Goal: Information Seeking & Learning: Learn about a topic

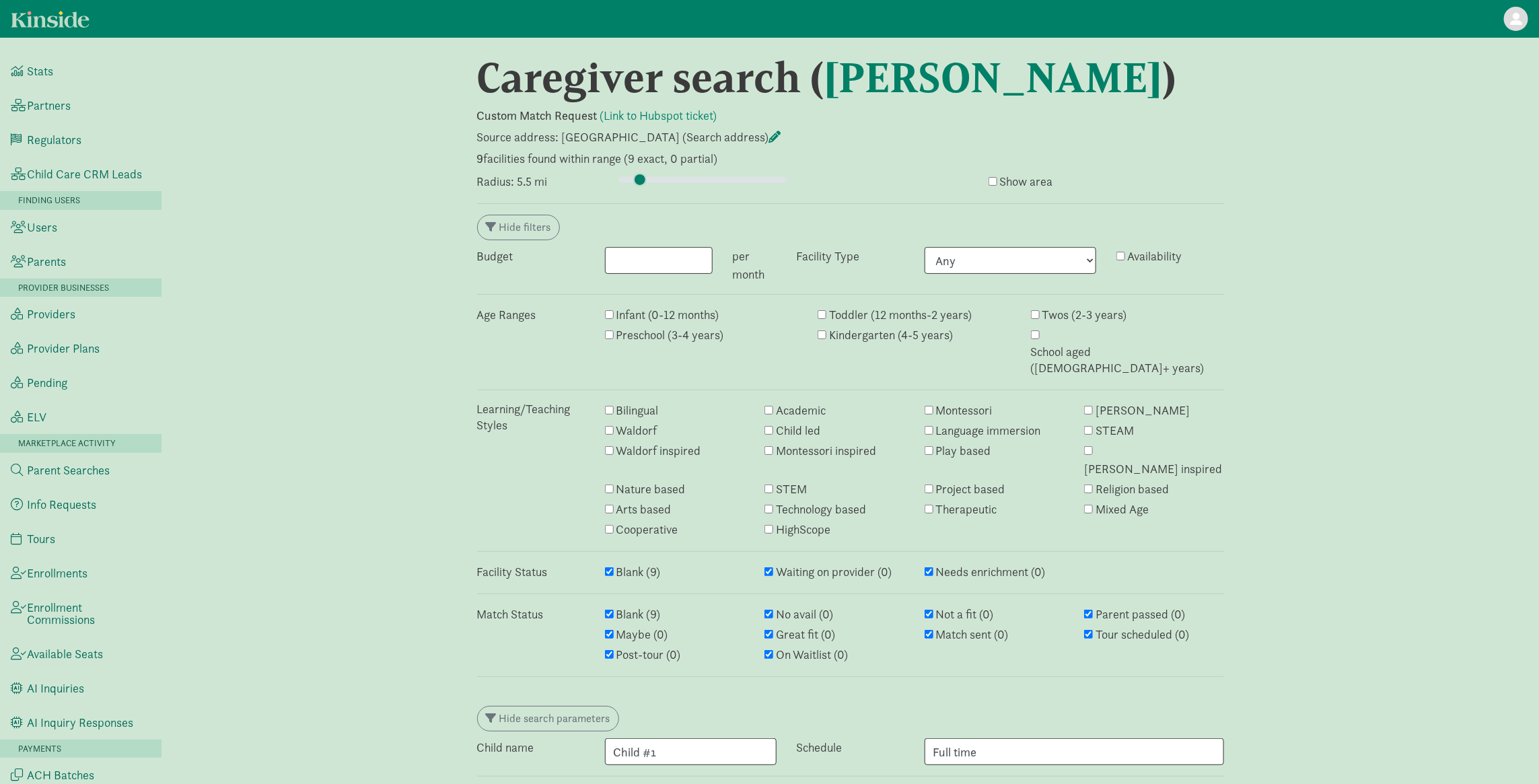
drag, startPoint x: 631, startPoint y: 230, endPoint x: 640, endPoint y: 230, distance: 9.0
click at [640, 187] on input "range" at bounding box center [702, 180] width 168 height 15
drag, startPoint x: 642, startPoint y: 228, endPoint x: 652, endPoint y: 228, distance: 10.0
click at [652, 187] on input "range" at bounding box center [702, 180] width 168 height 15
click at [648, 187] on input "range" at bounding box center [702, 180] width 168 height 15
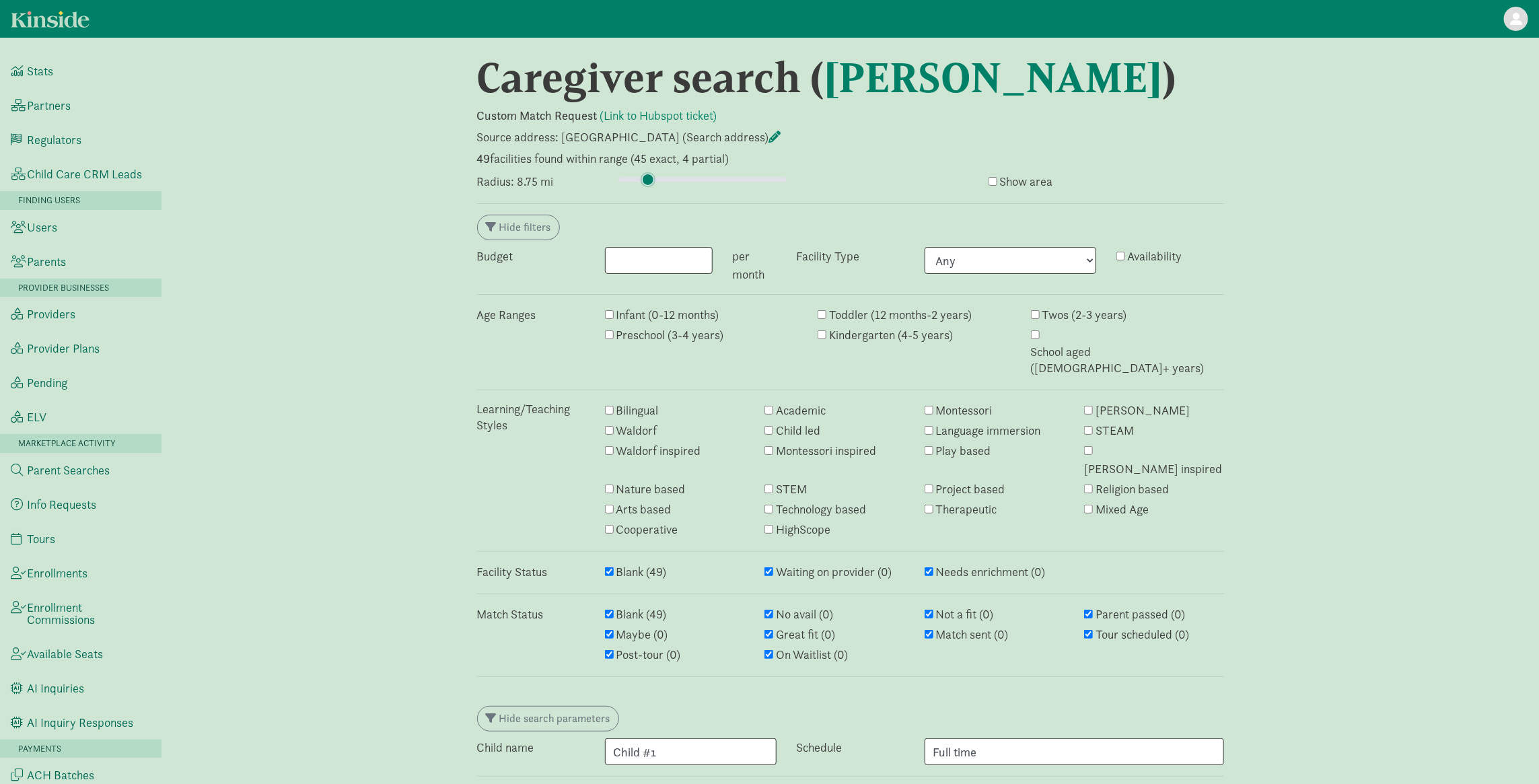
type input "7.75"
click at [648, 187] on input "range" at bounding box center [702, 180] width 168 height 15
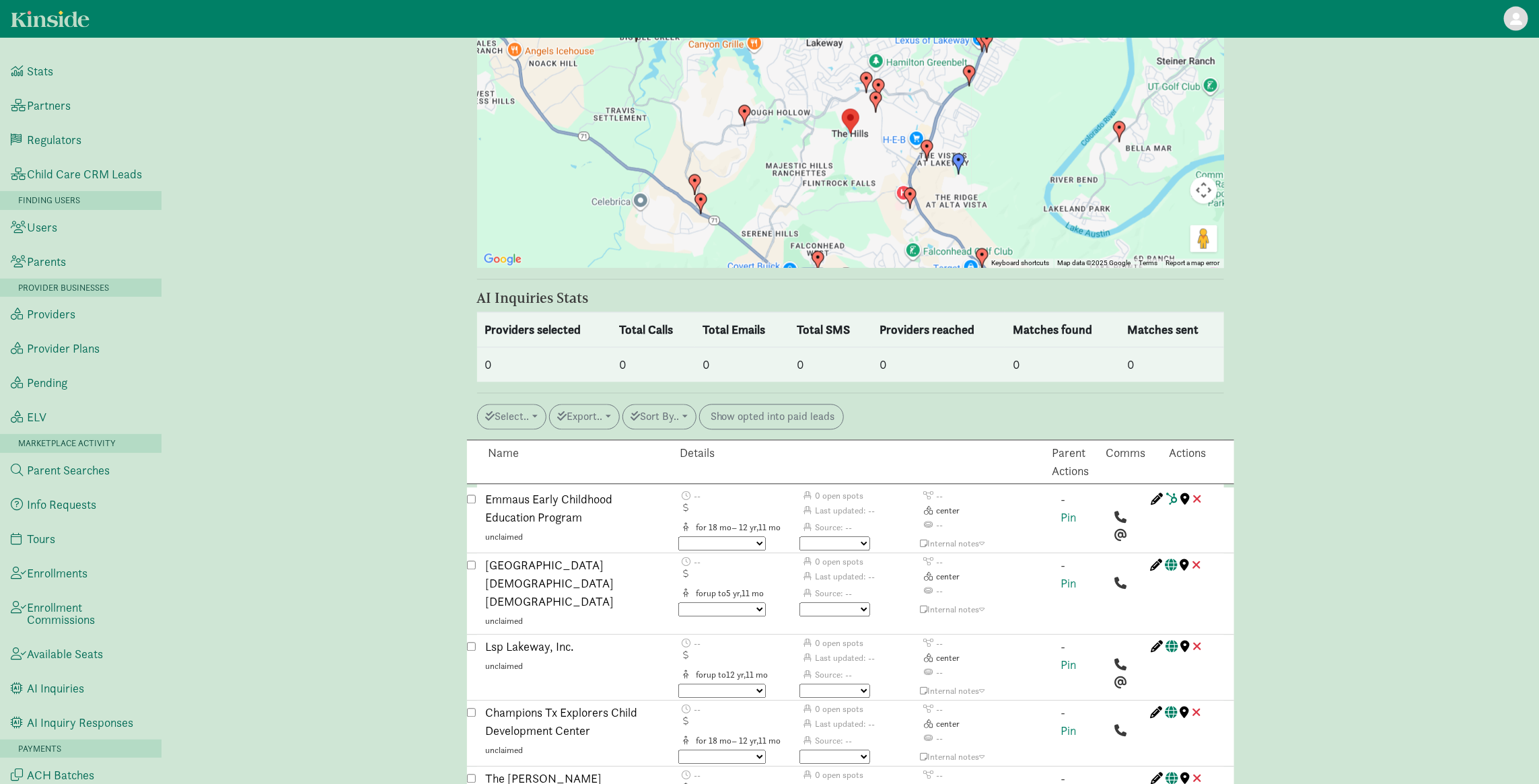
scroll to position [1549, 0]
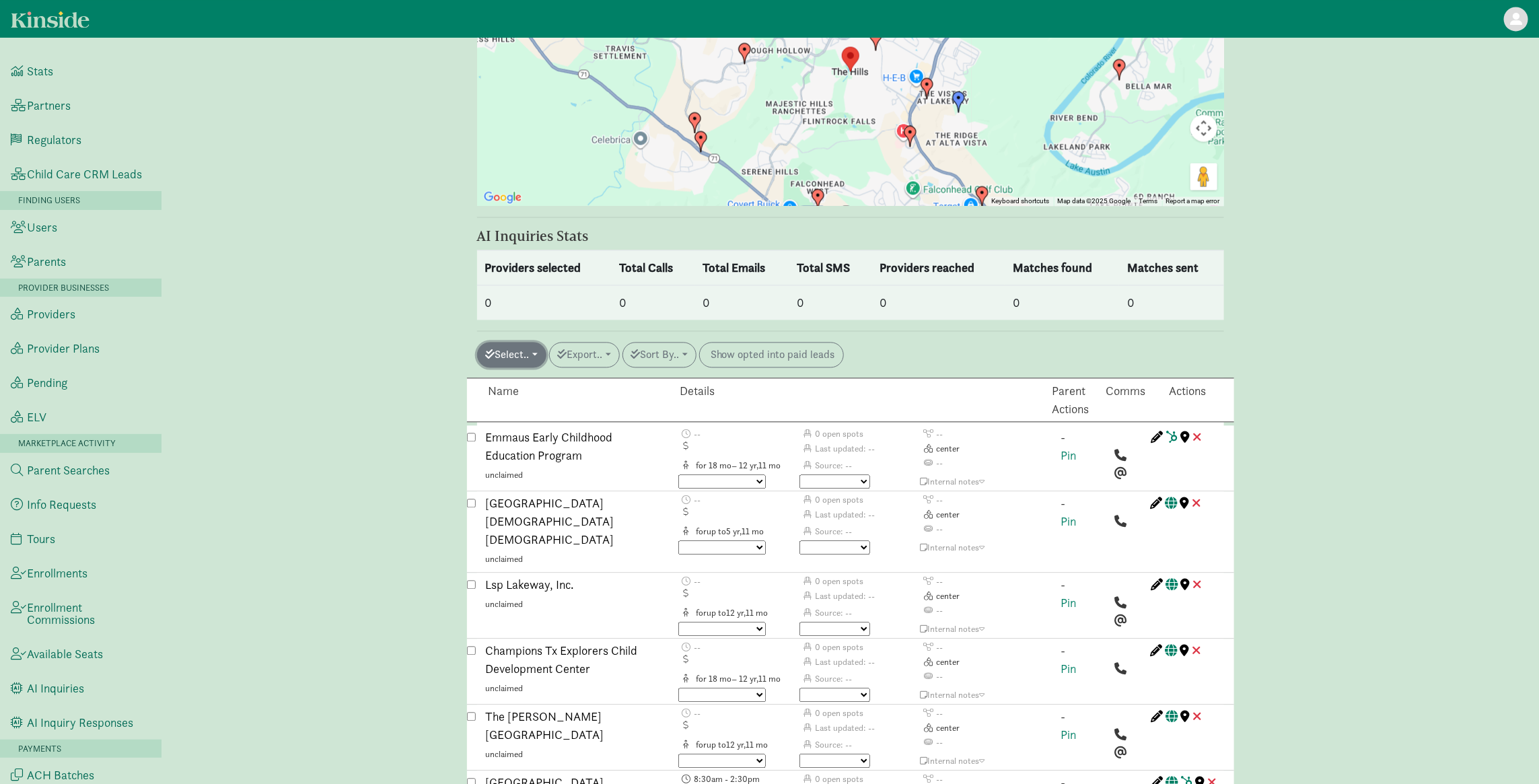
click at [529, 352] on button "Select.." at bounding box center [512, 355] width 69 height 25
click at [543, 528] on link "All auto match" at bounding box center [543, 536] width 129 height 22
click at [541, 356] on button "Select.." at bounding box center [512, 355] width 69 height 25
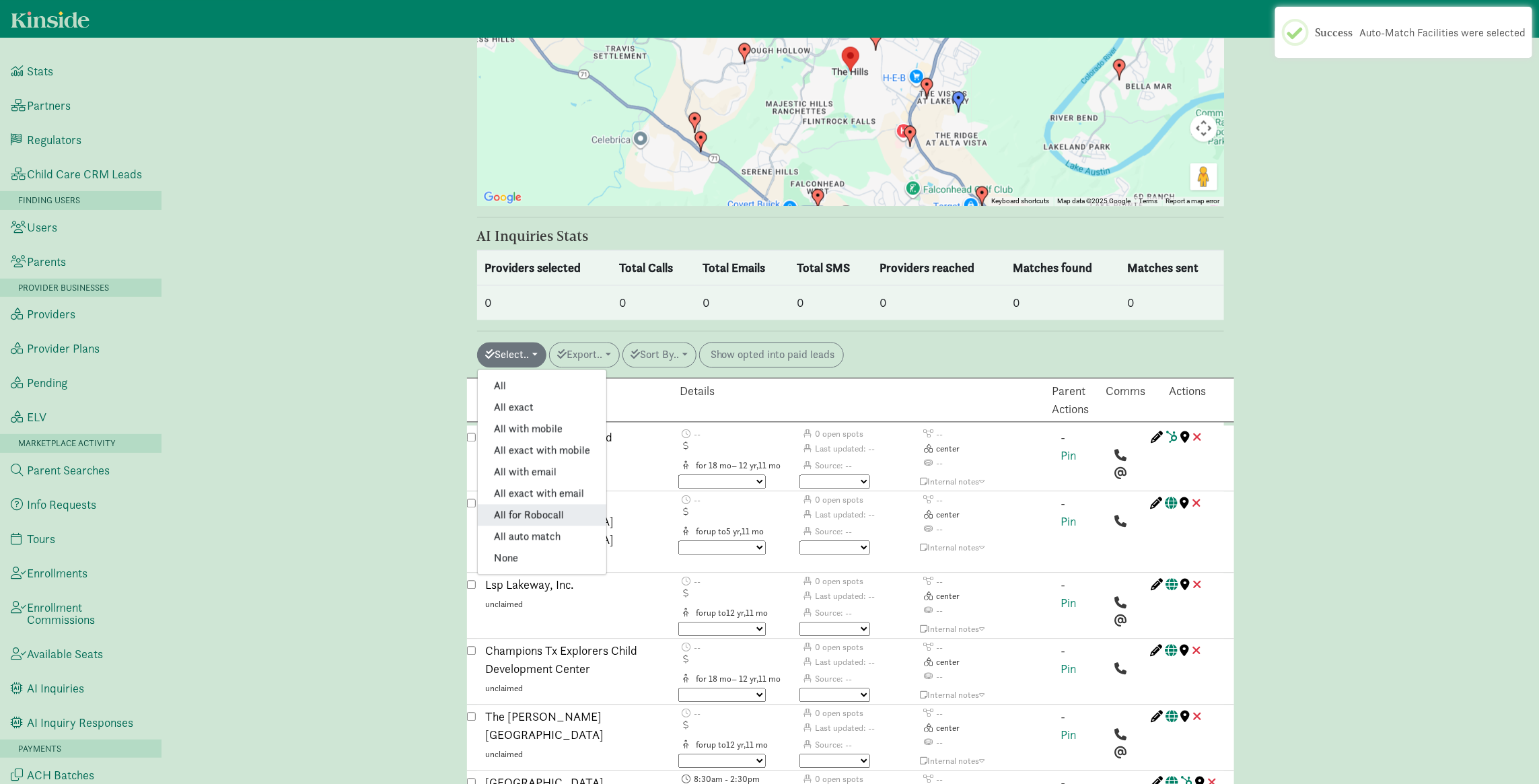
click at [551, 514] on link "All for Robocall" at bounding box center [543, 515] width 129 height 22
checkbox input "true"
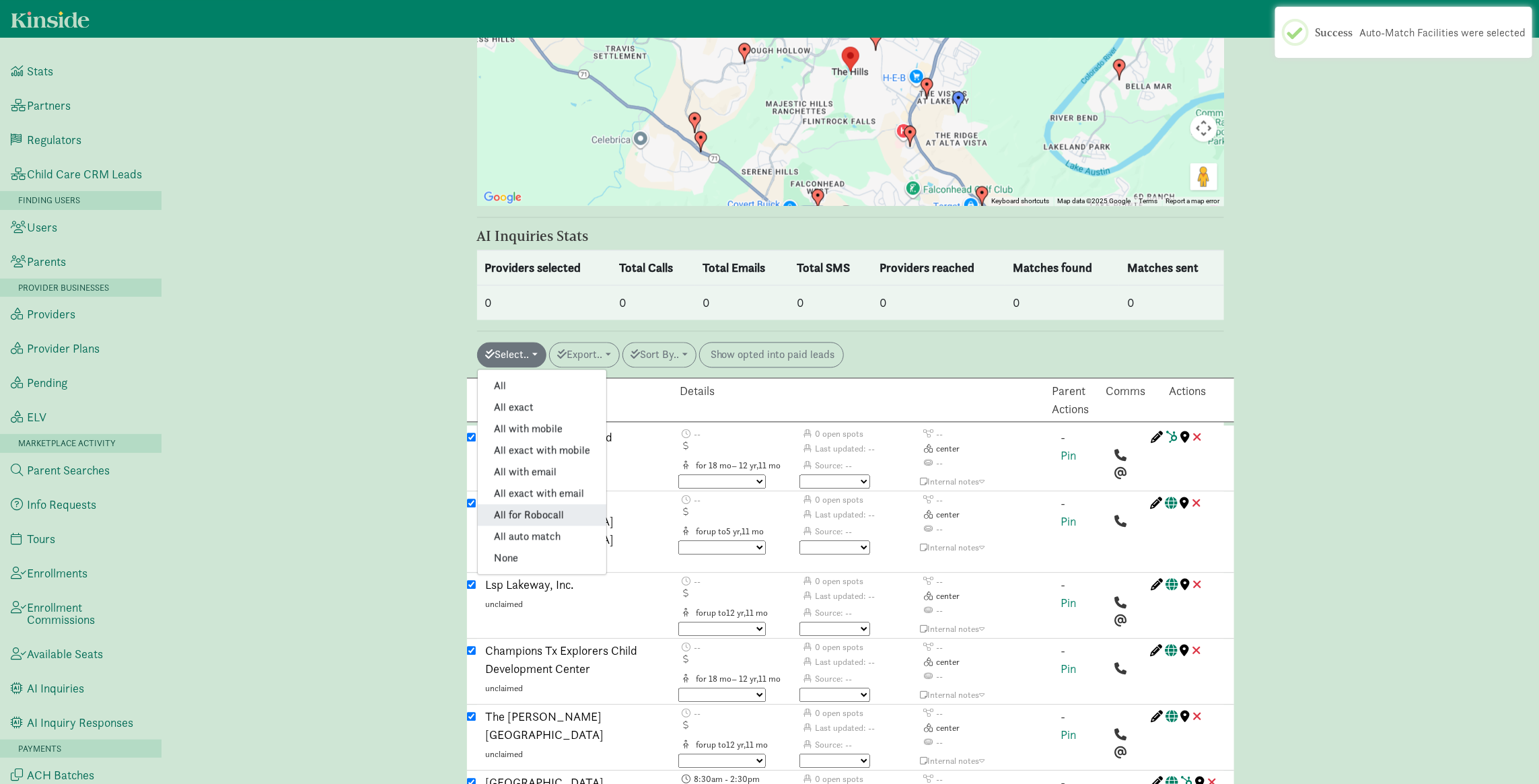
checkbox input "true"
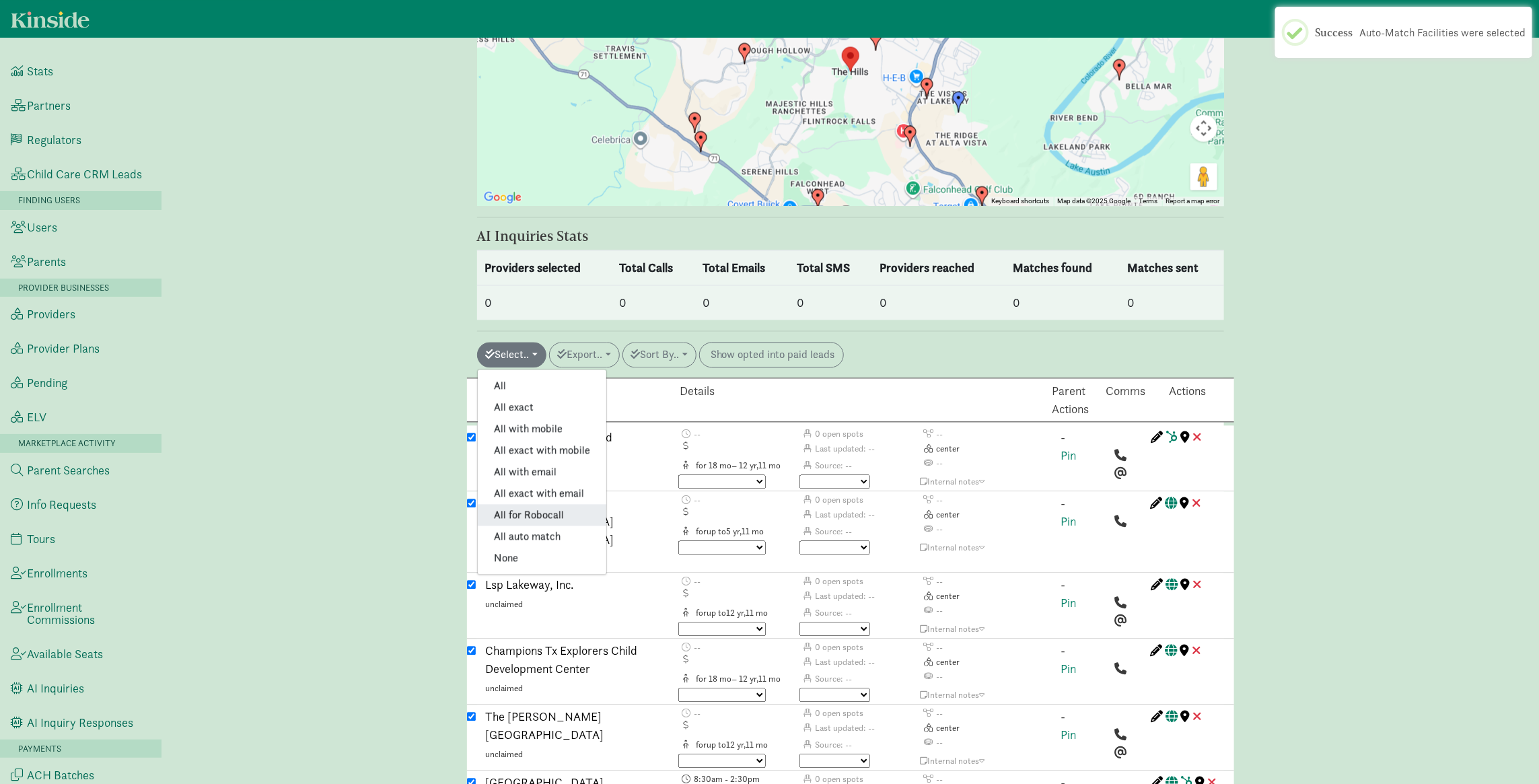
checkbox input "true"
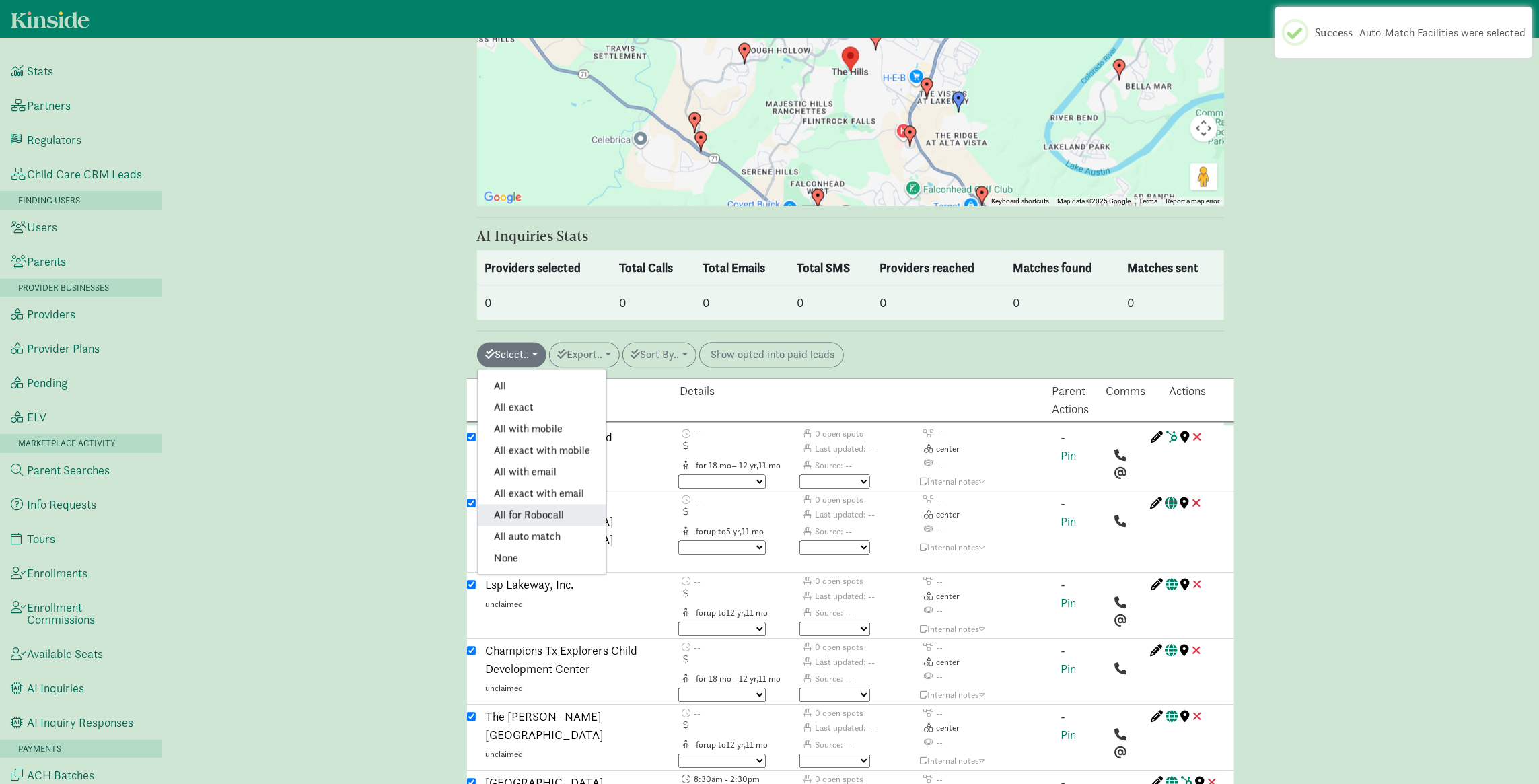
checkbox input "true"
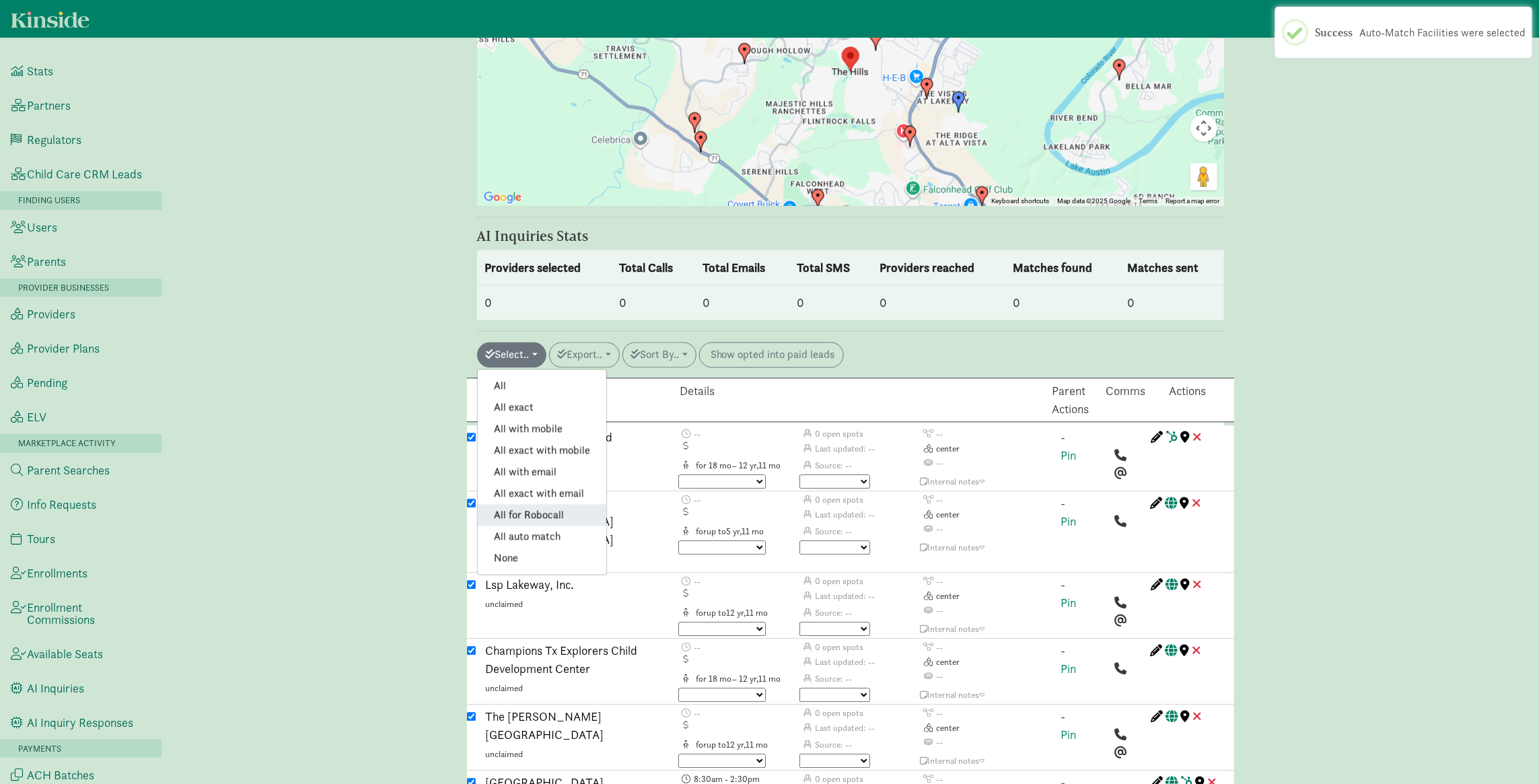
checkbox input "true"
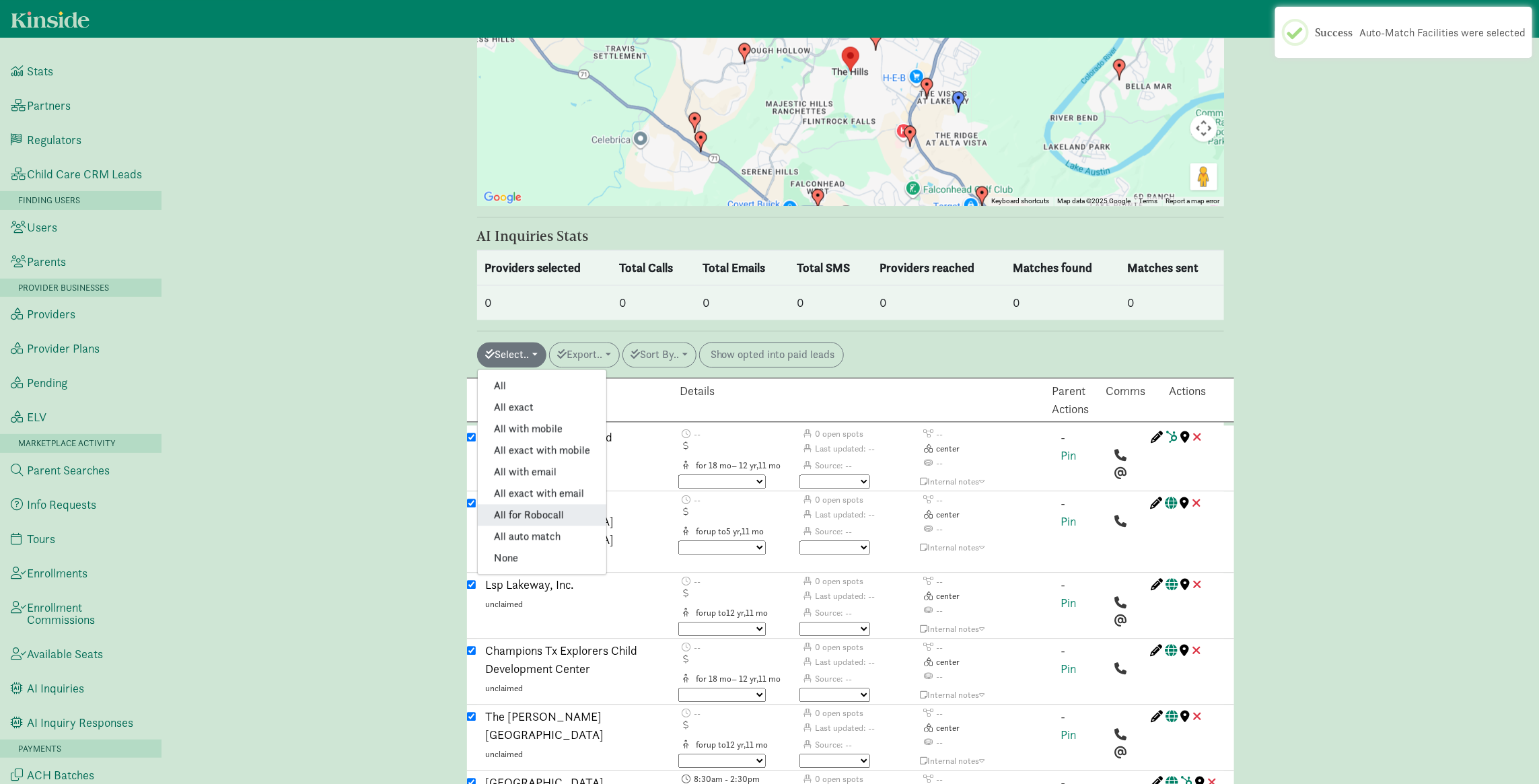
checkbox input "true"
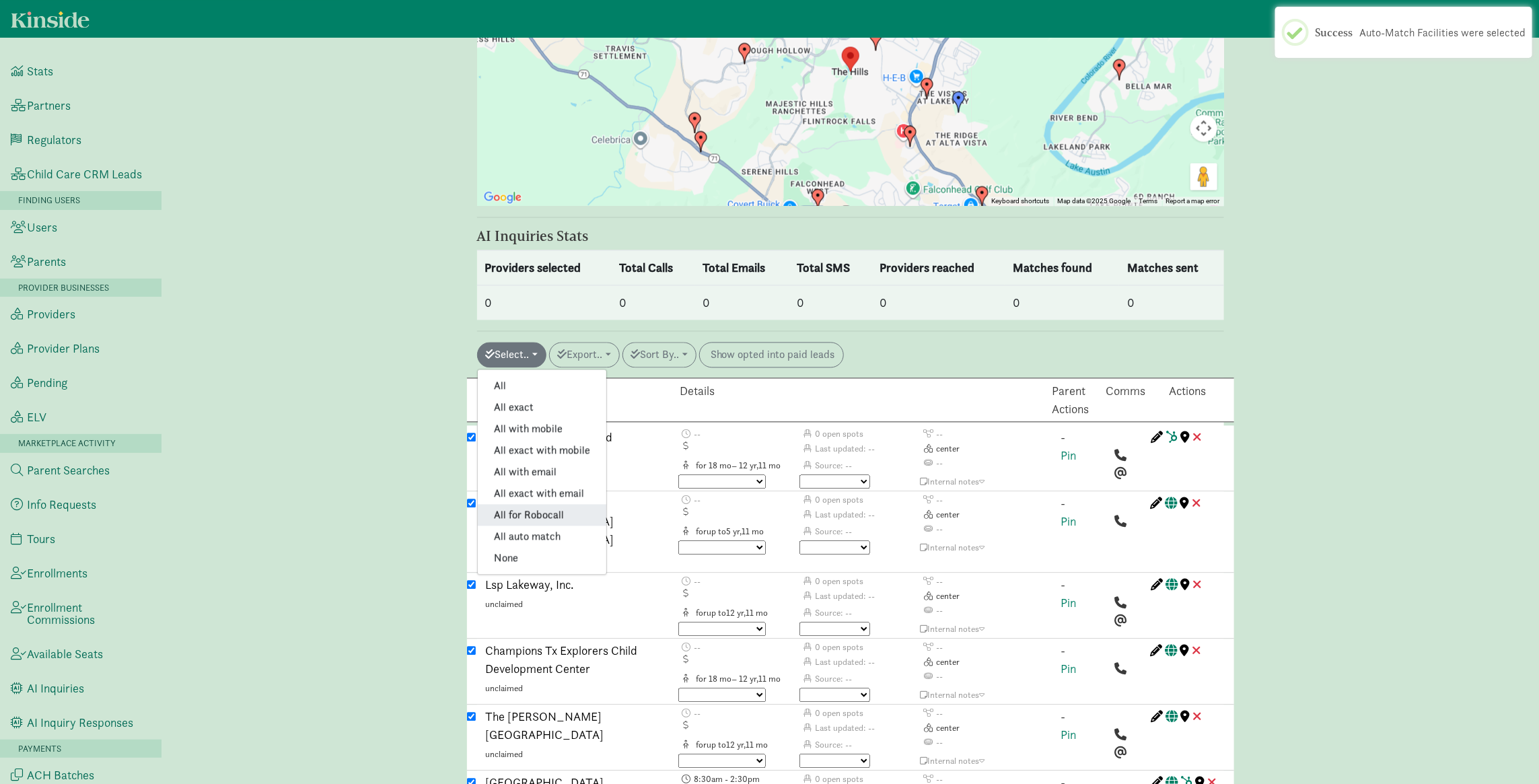
checkbox input "true"
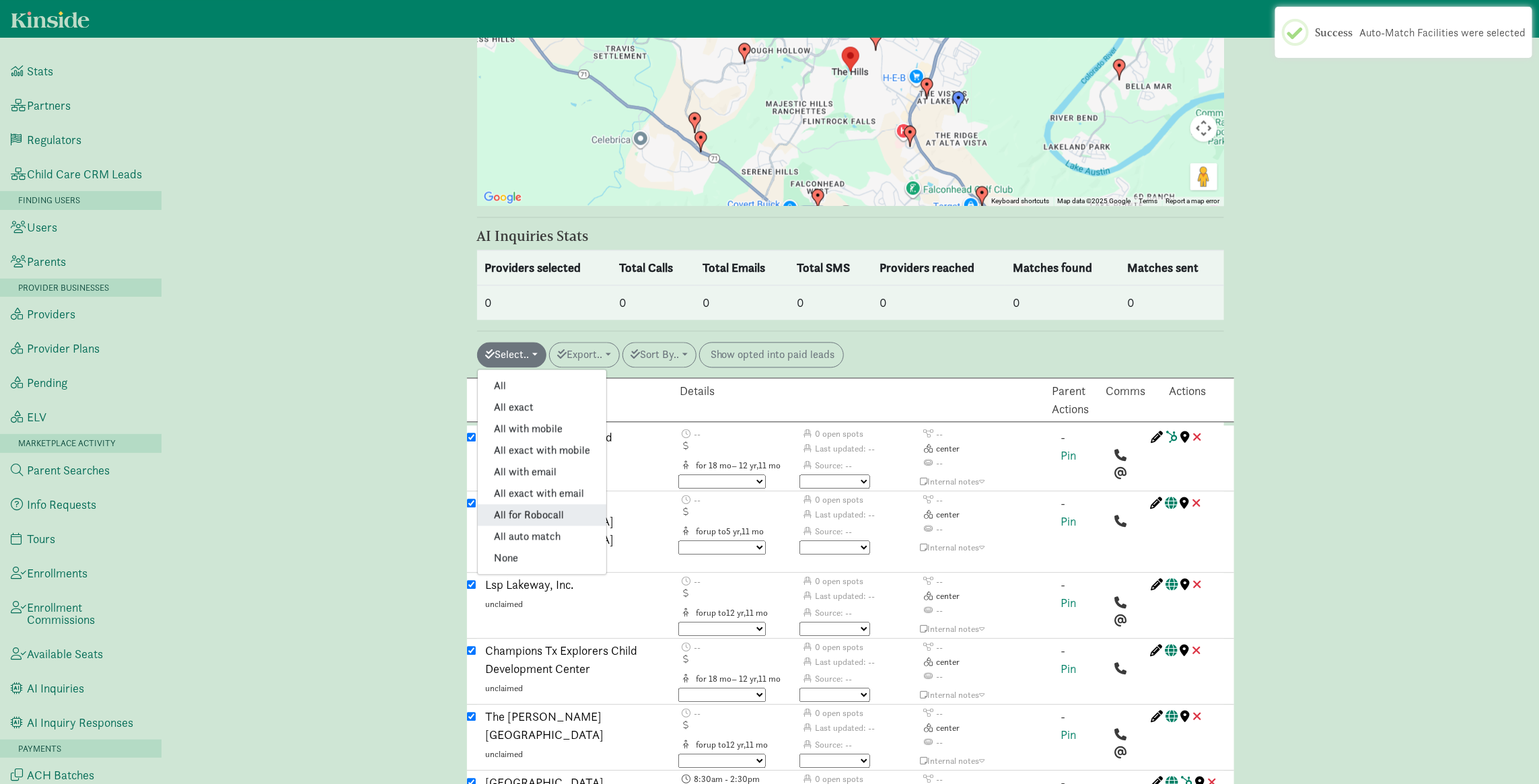
checkbox input "true"
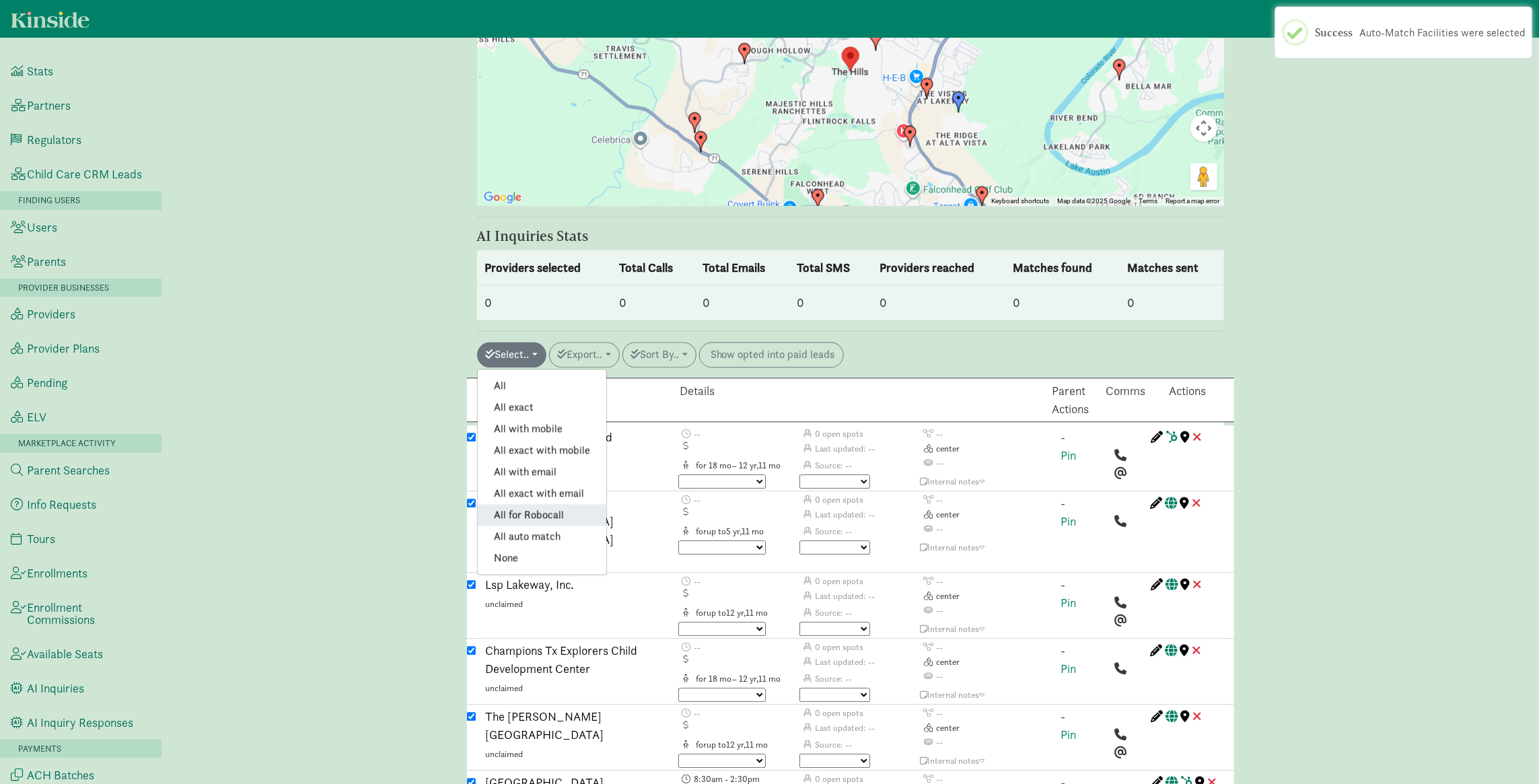
checkbox input "true"
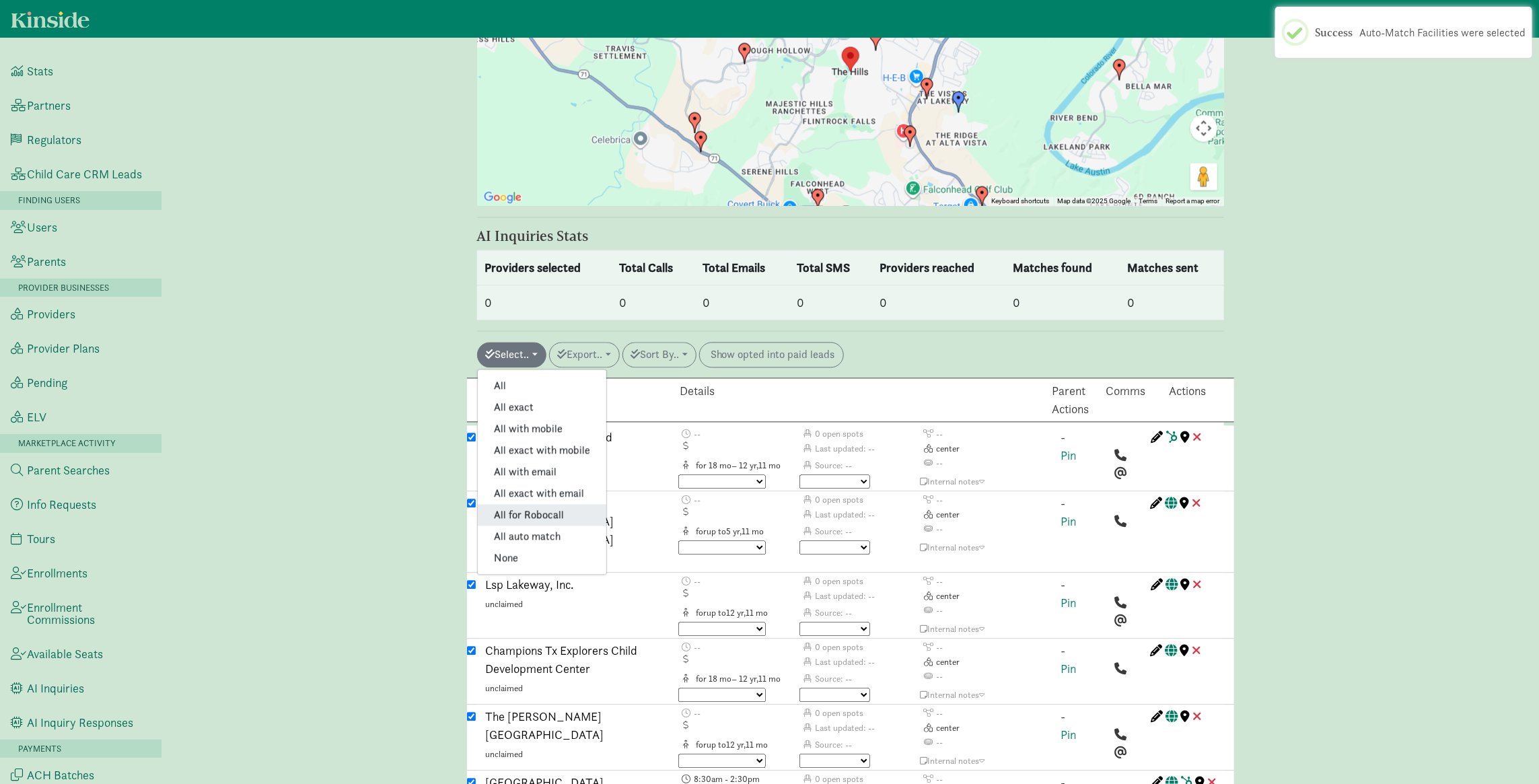
checkbox input "true"
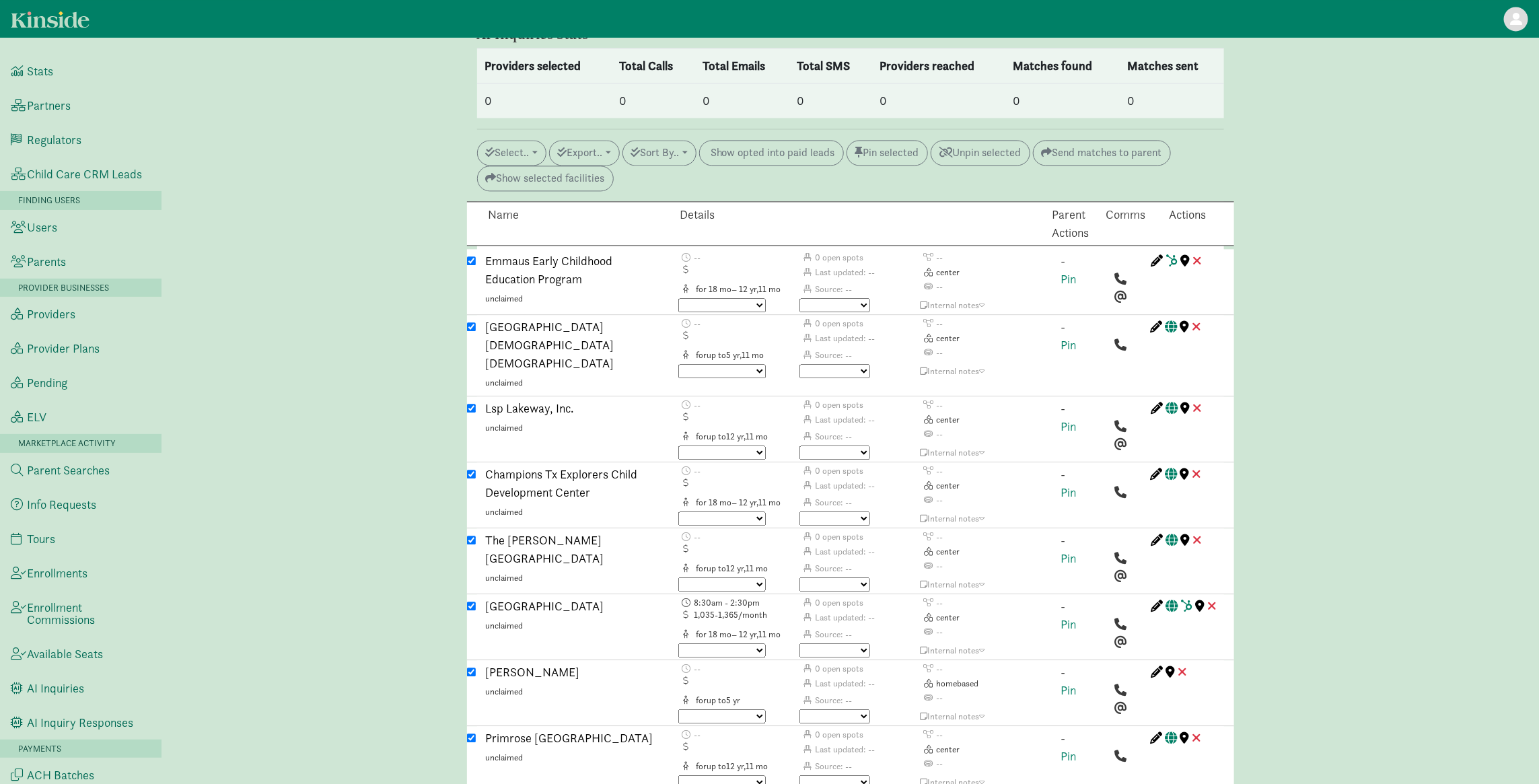
scroll to position [1751, 0]
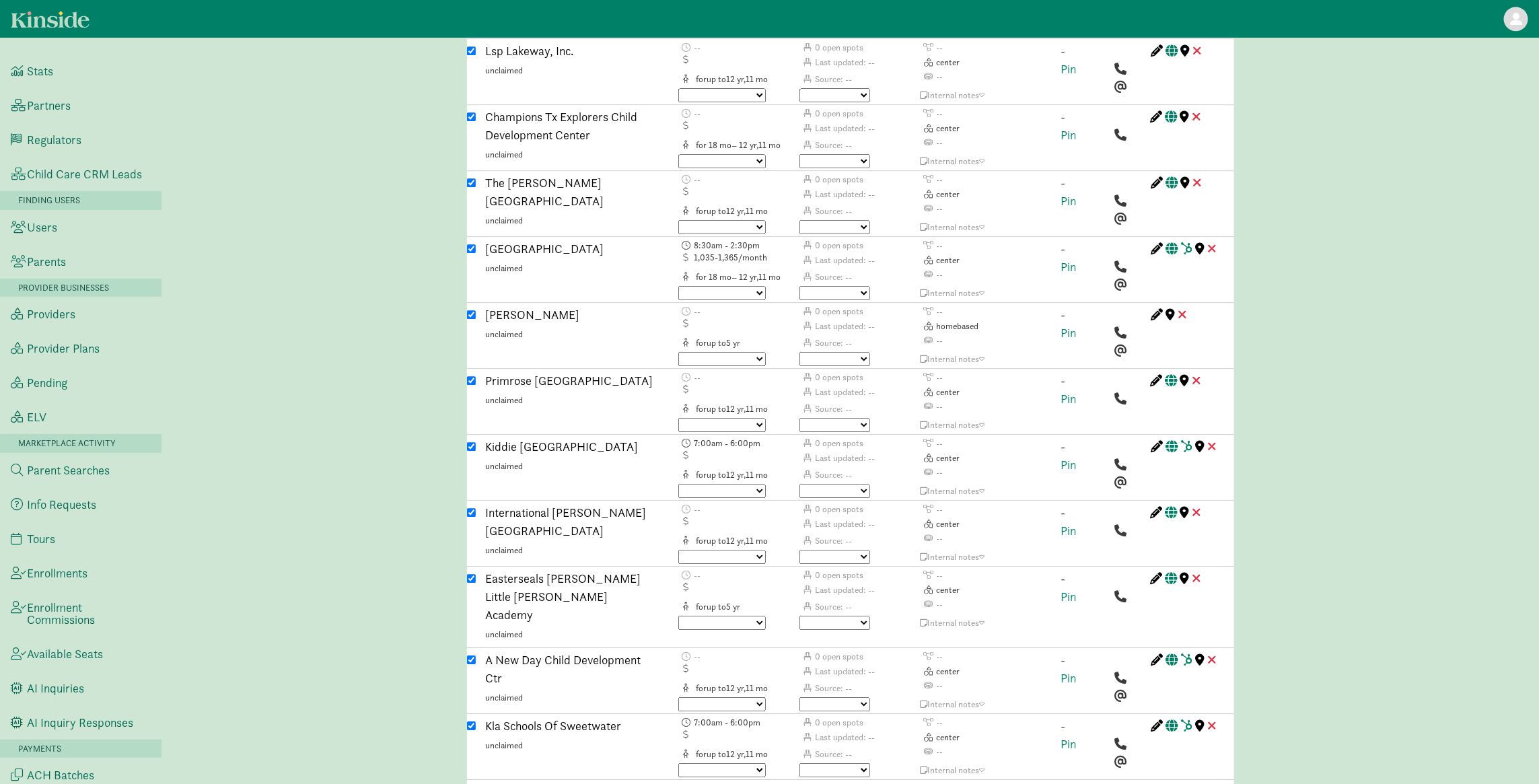
scroll to position [2127, 0]
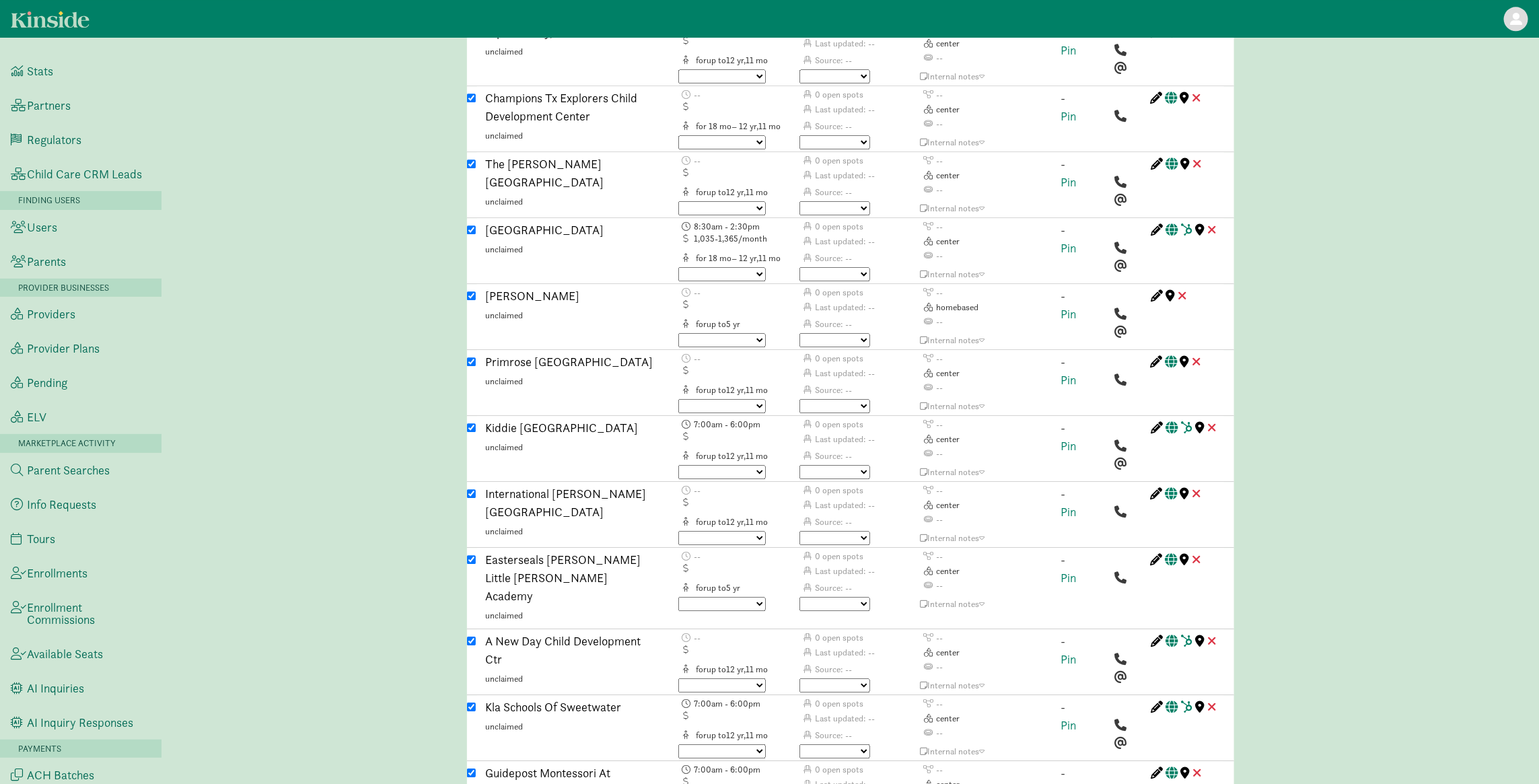
click at [403, 311] on div "Caregiver search ( Krishnendra Nathella ) Custom Match Request (Link to Hubspot…" at bounding box center [850, 600] width 1377 height 5347
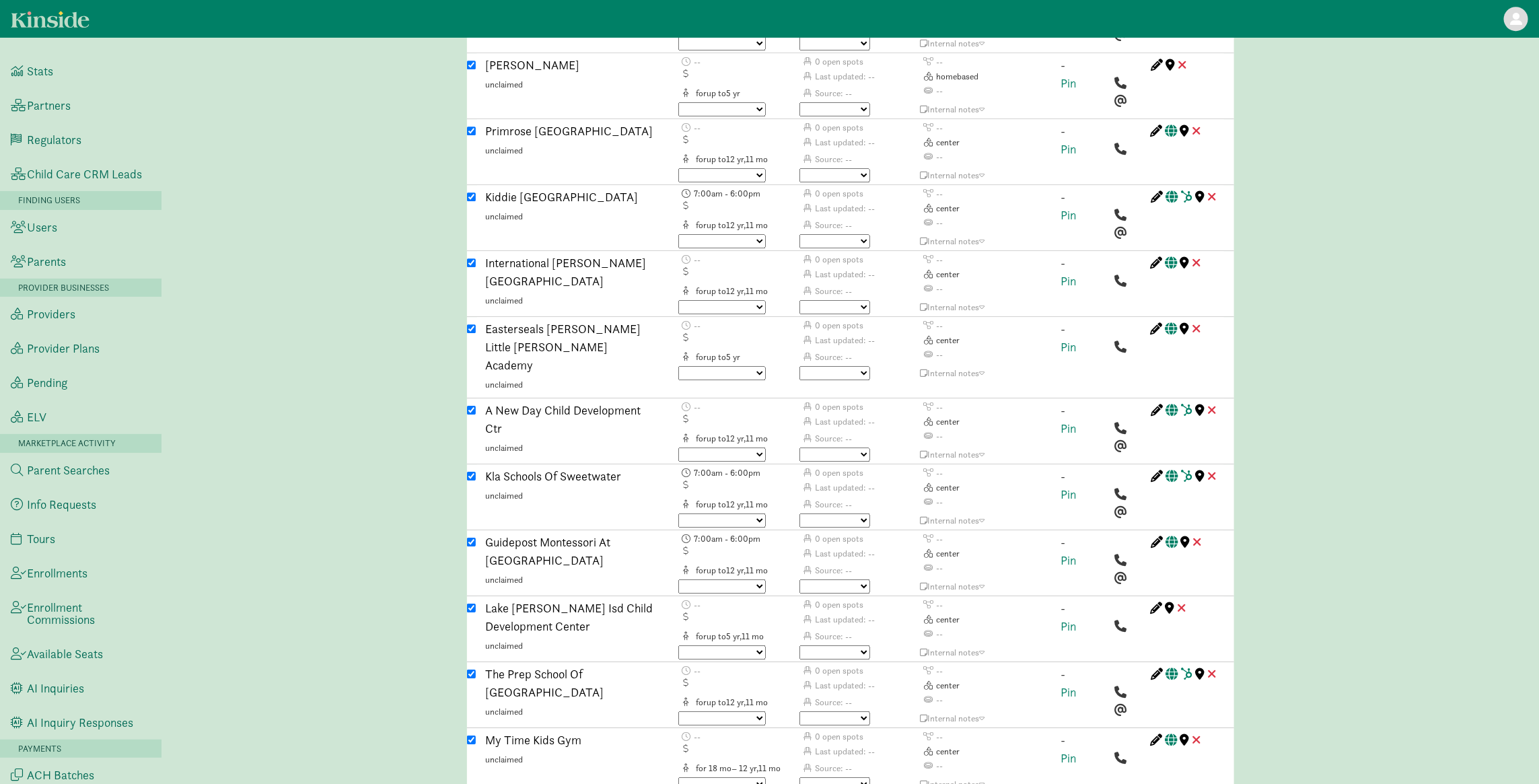
scroll to position [2370, 0]
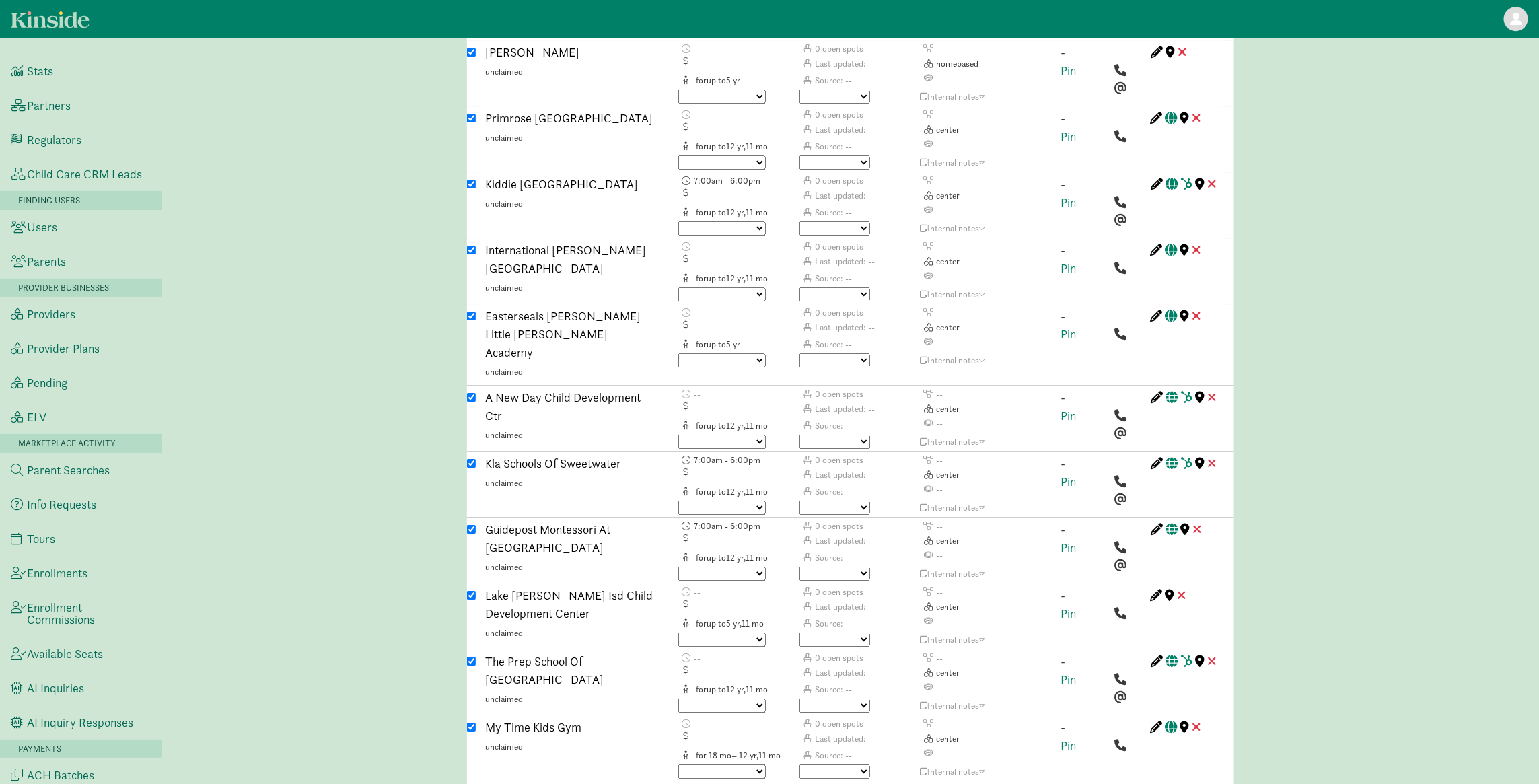
click at [339, 387] on div "Caregiver search ( Krishnendra Nathella ) Custom Match Request (Link to Hubspot…" at bounding box center [850, 357] width 1377 height 5347
click at [473, 591] on input "checkbox" at bounding box center [472, 595] width 9 height 9
checkbox input "false"
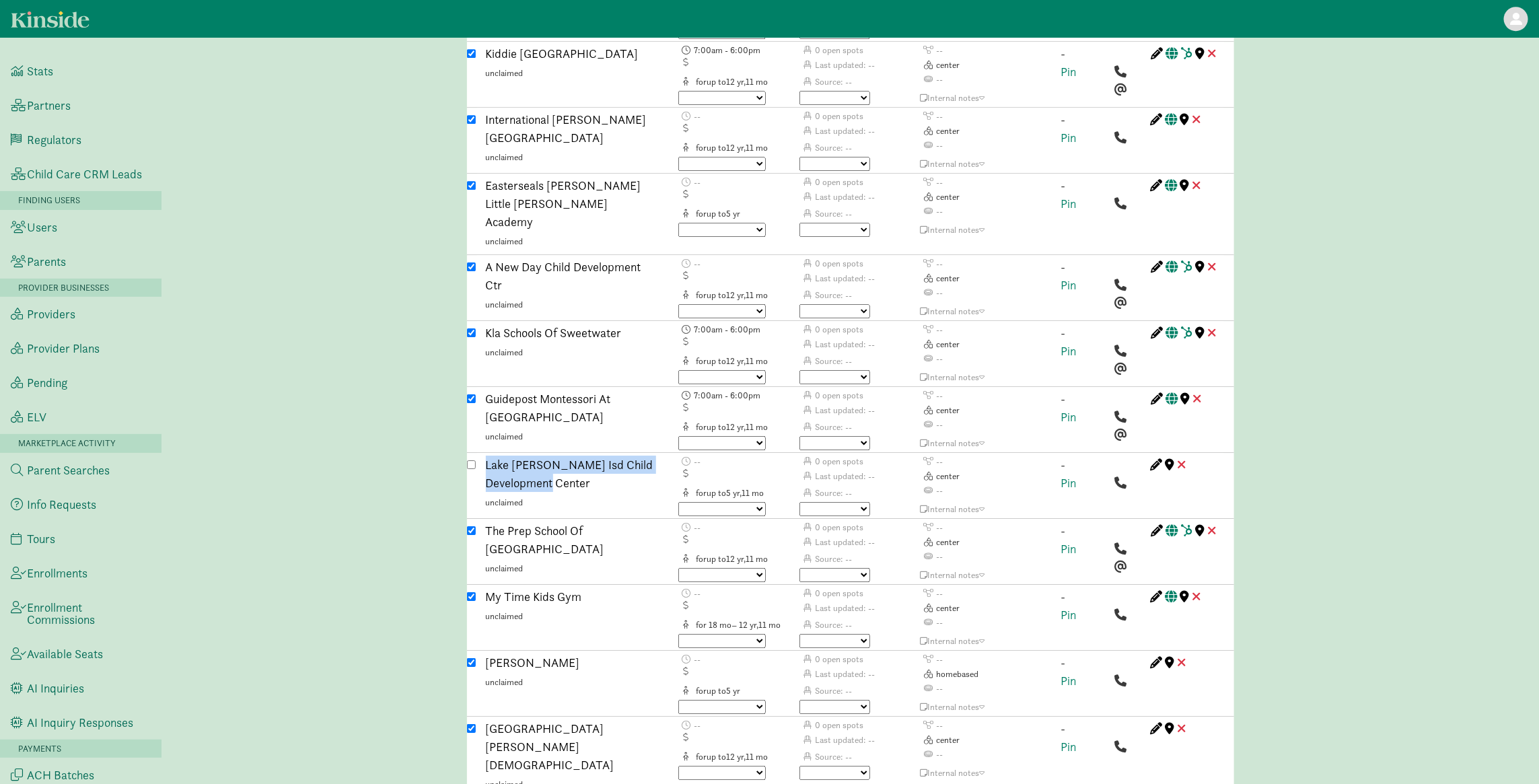
scroll to position [2607, 0]
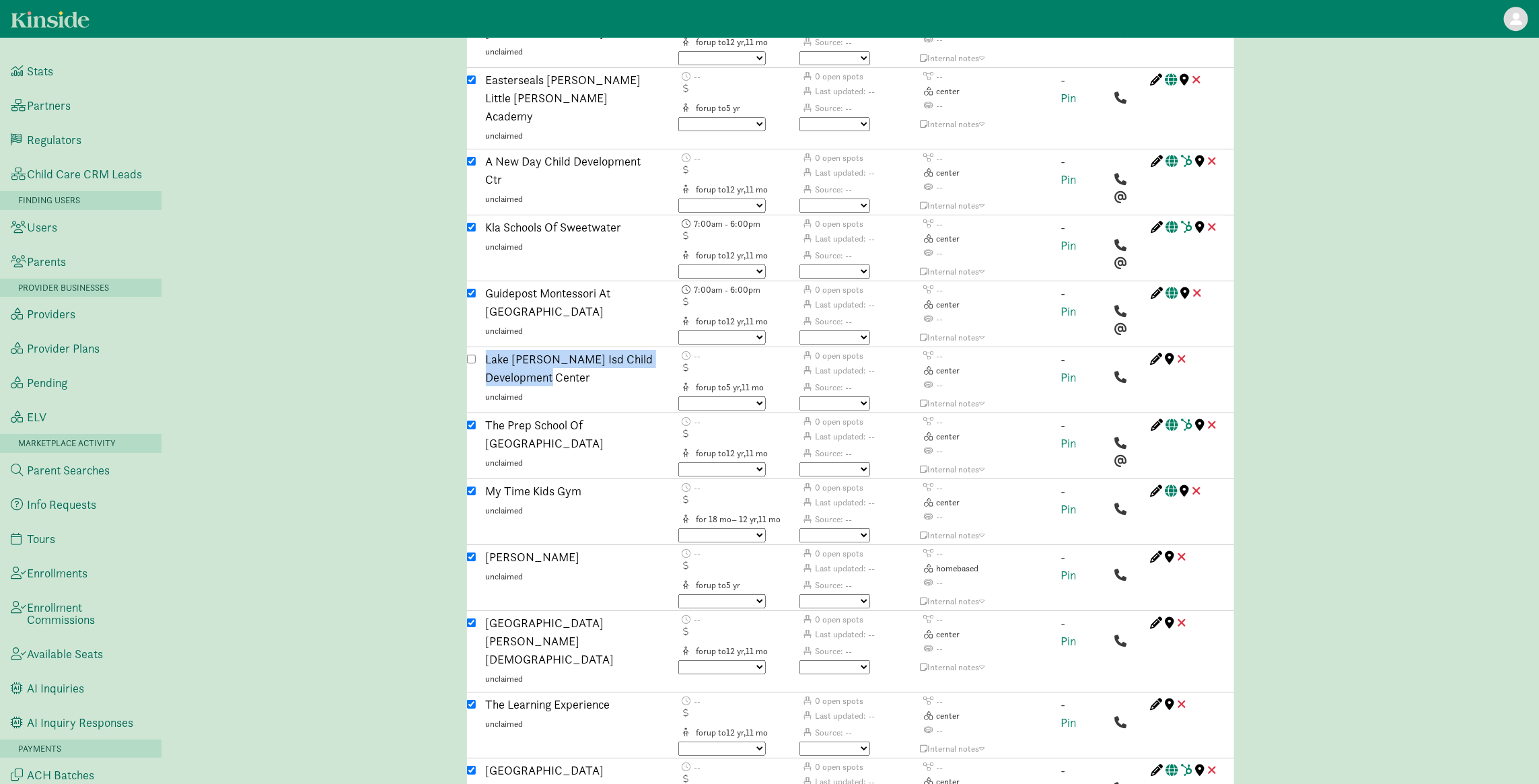
click at [468, 486] on input "checkbox" at bounding box center [472, 491] width 9 height 9
checkbox input "false"
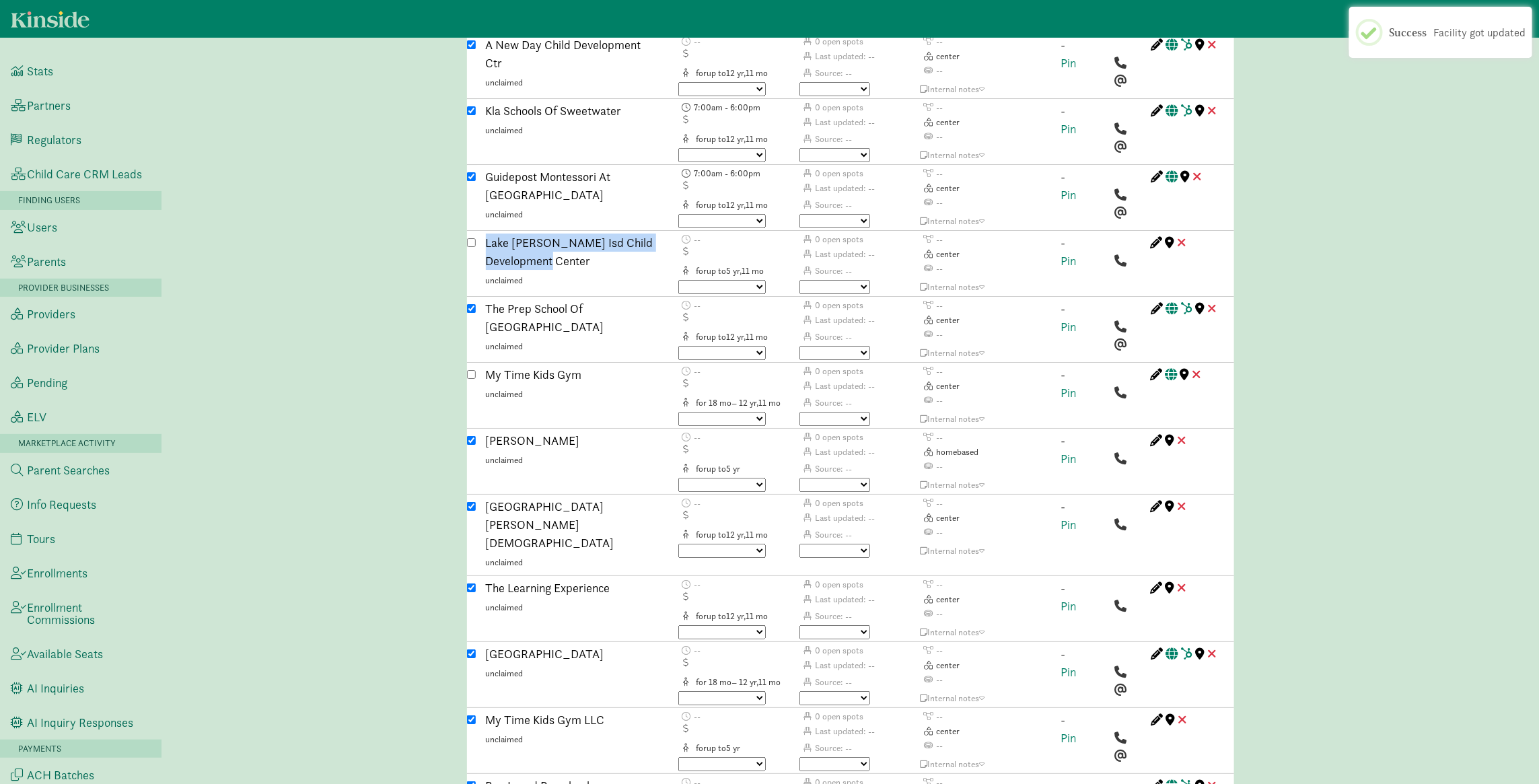
scroll to position [2768, 0]
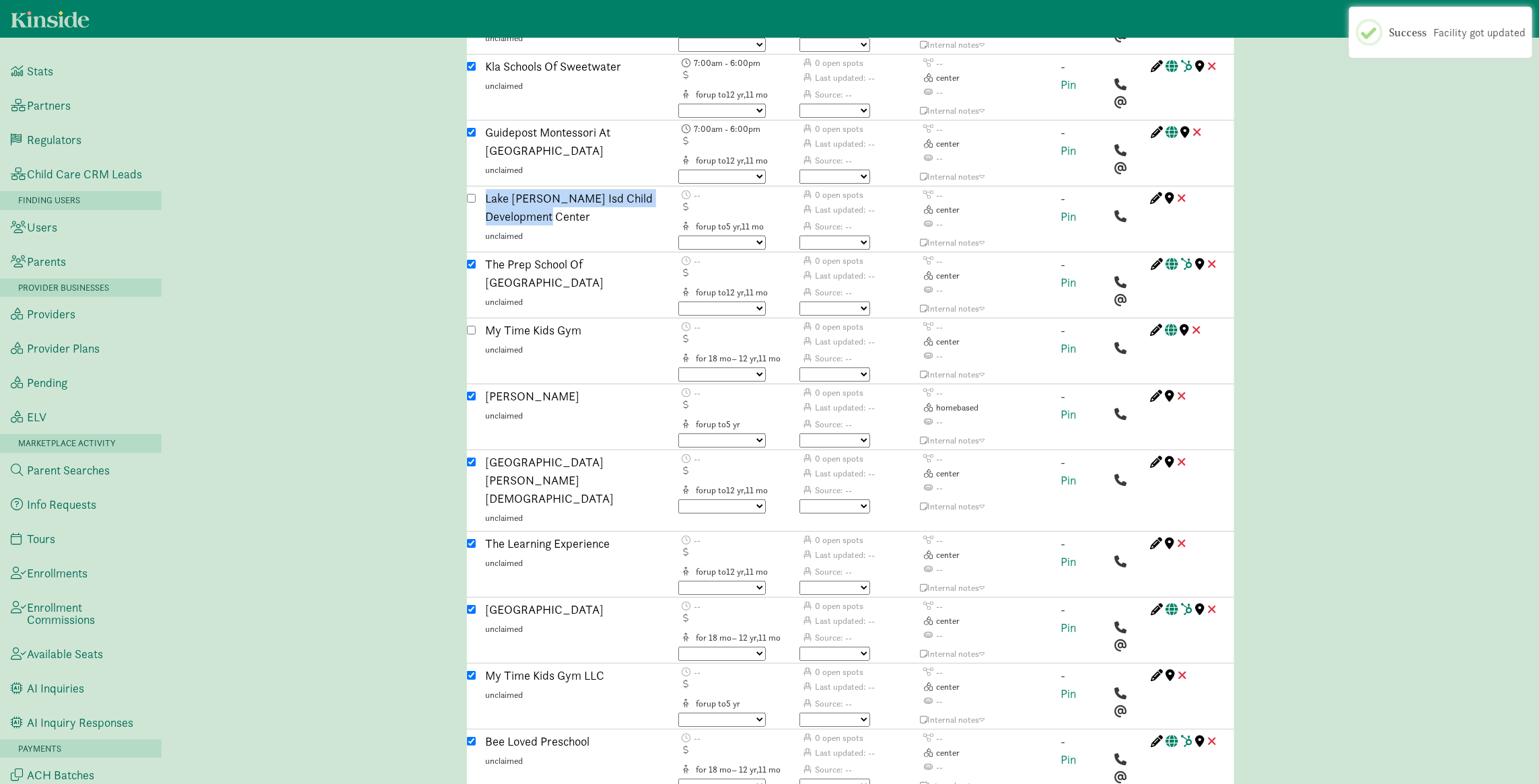
click at [474, 627] on input "checkbox" at bounding box center [472, 676] width 9 height 9
checkbox input "false"
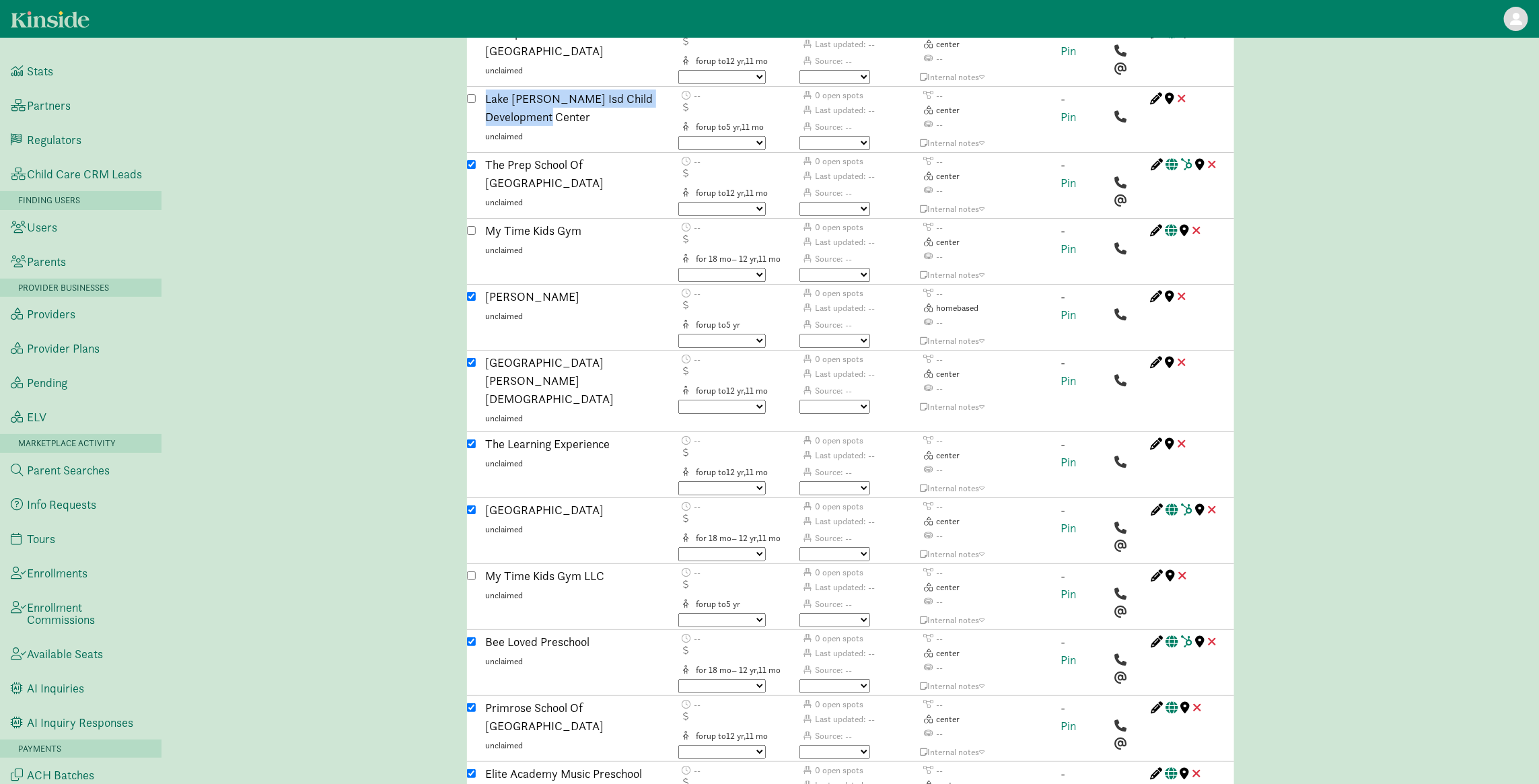
scroll to position [2985, 0]
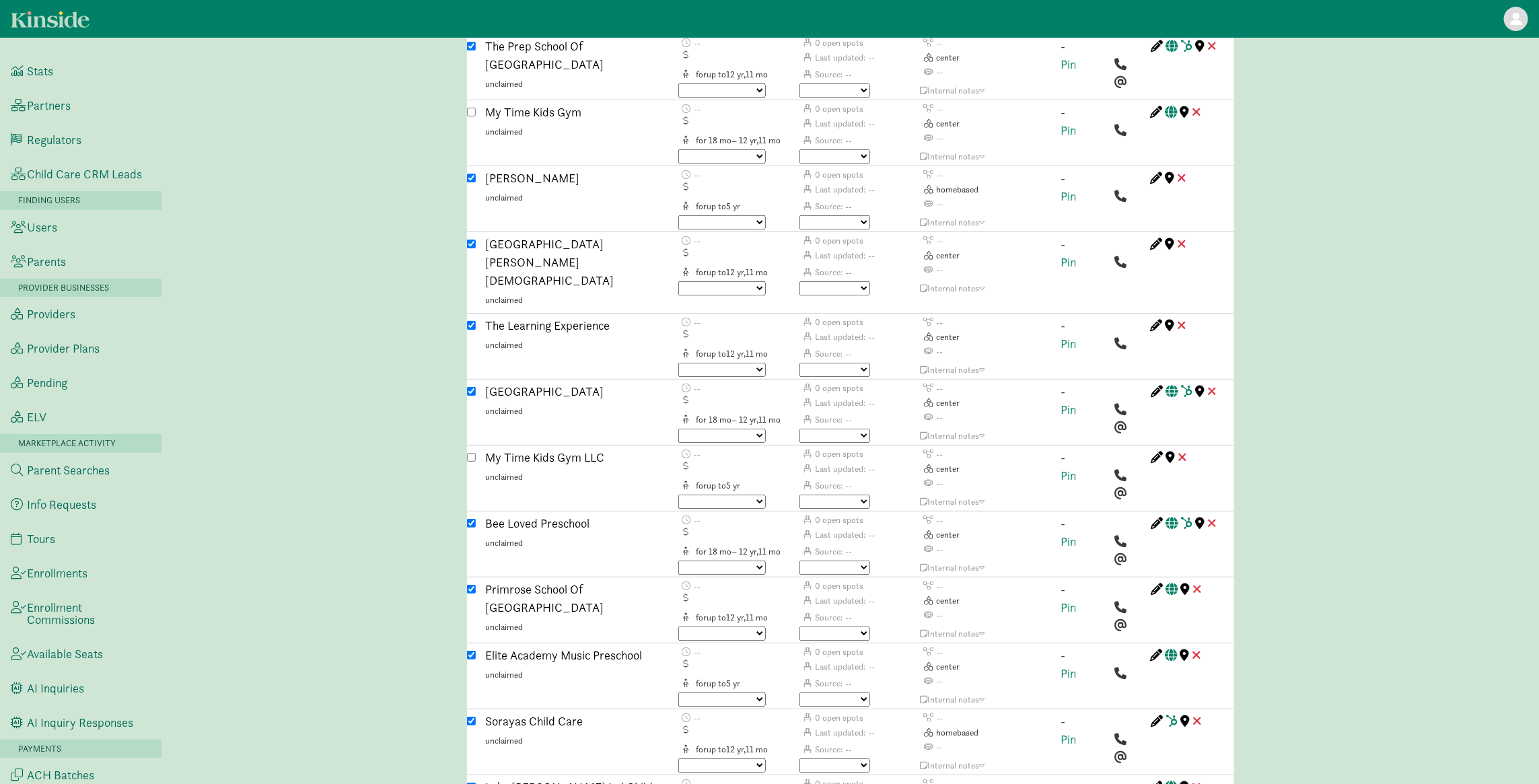
click at [473, 627] on input "checkbox" at bounding box center [472, 788] width 9 height 9
checkbox input "false"
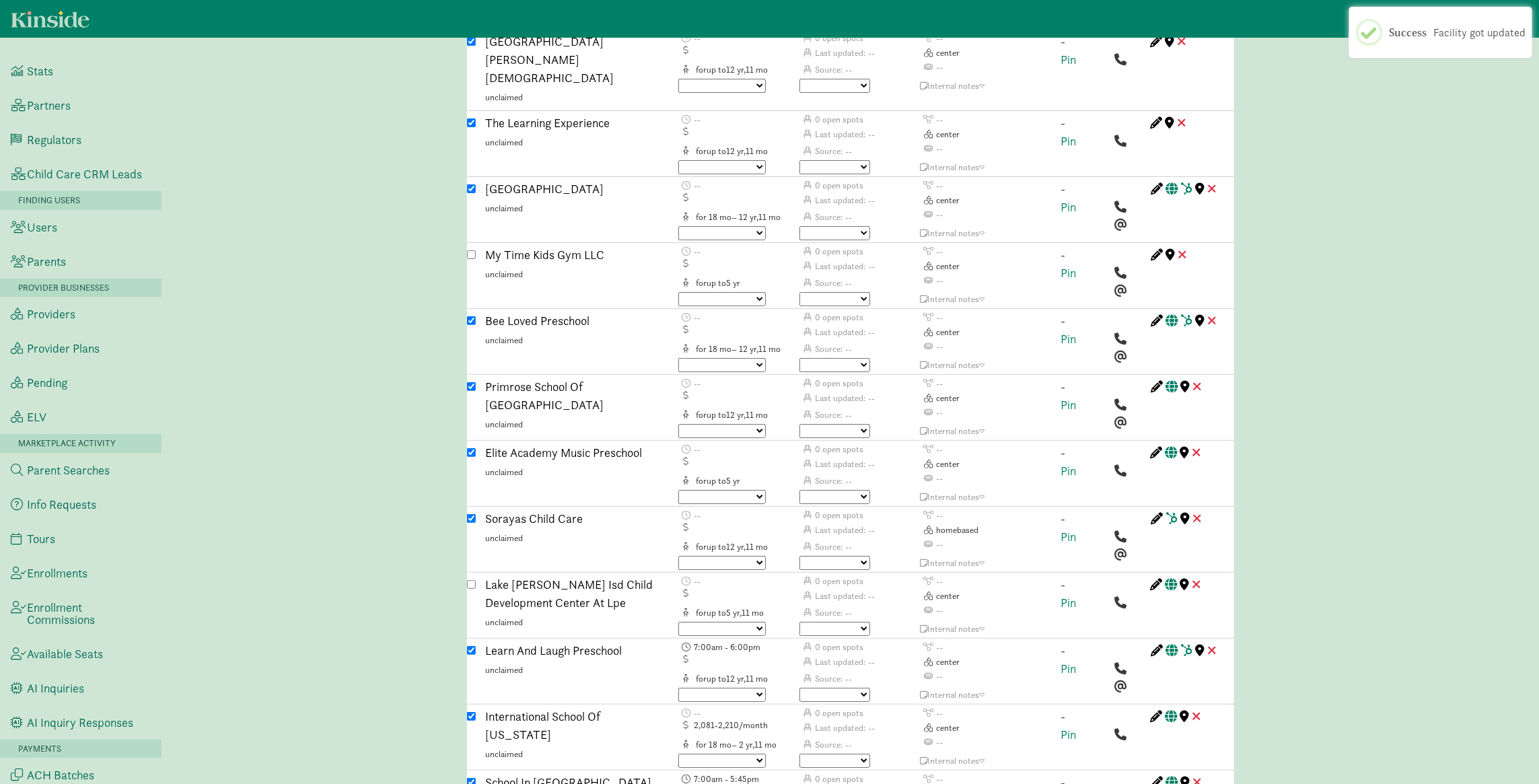
scroll to position [3191, 0]
click at [470, 627] on input "checkbox" at bounding box center [472, 713] width 9 height 9
checkbox input "false"
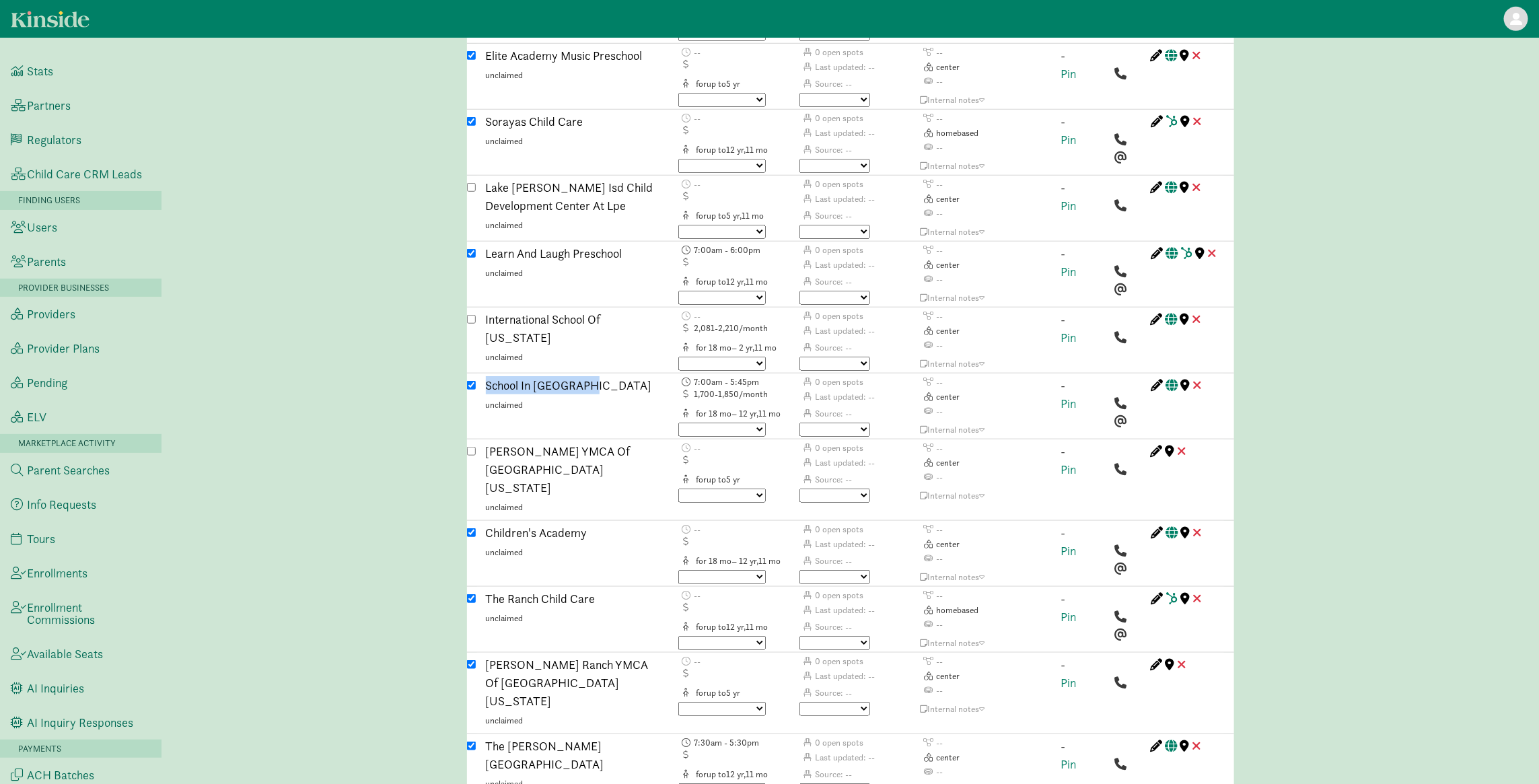
scroll to position [3618, 0]
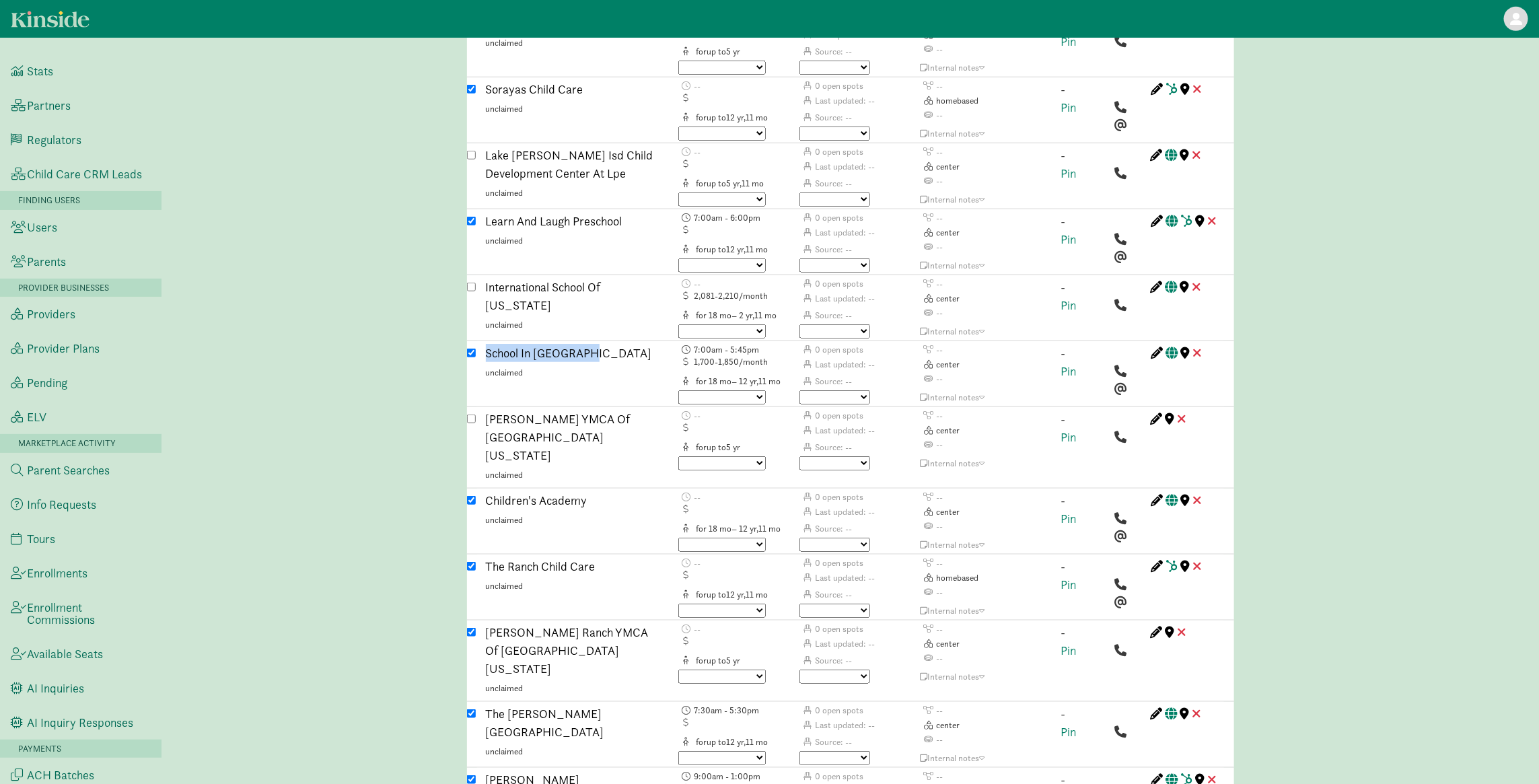
click at [470, 627] on input "checkbox" at bounding box center [472, 632] width 9 height 9
checkbox input "false"
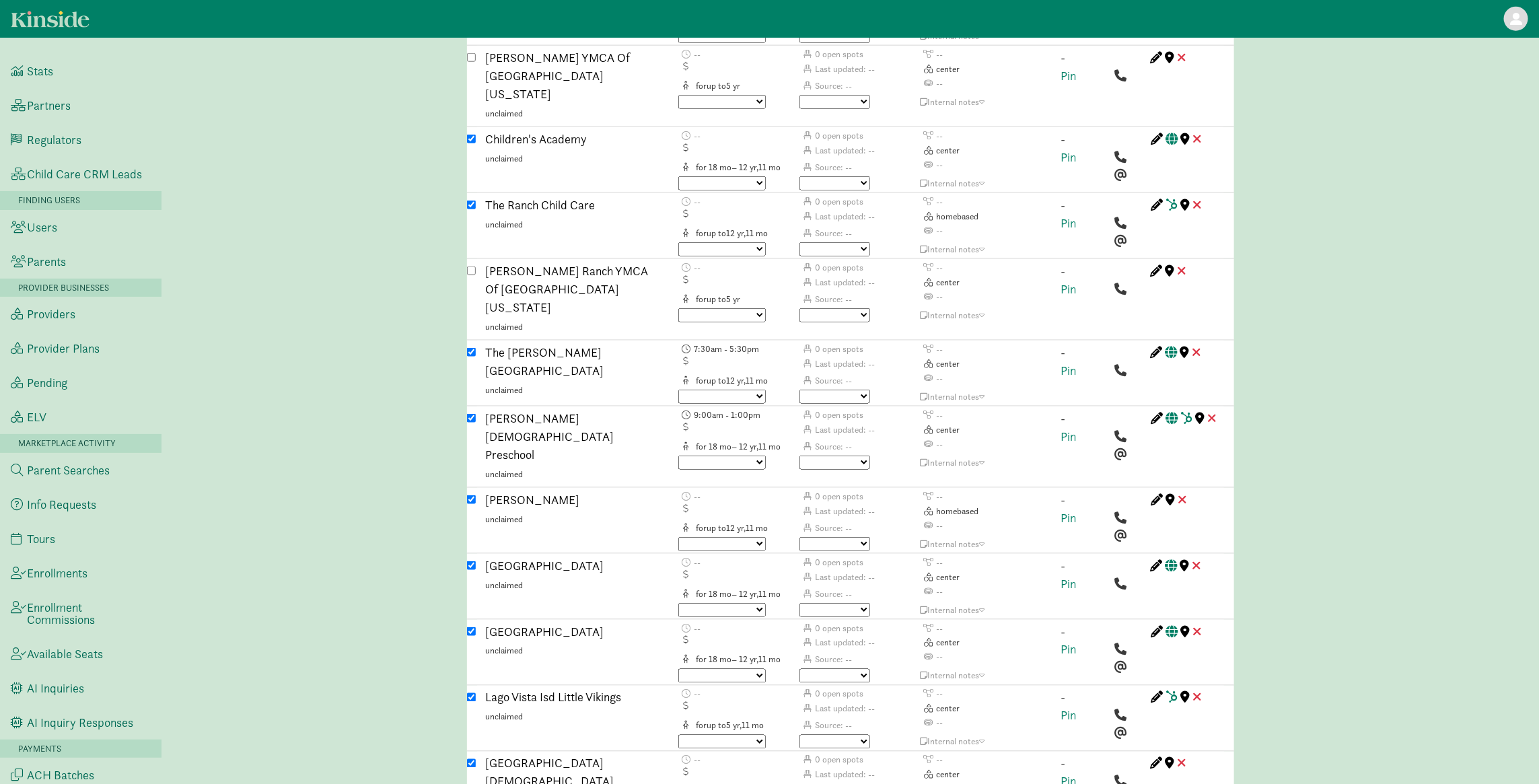
scroll to position [4120, 0]
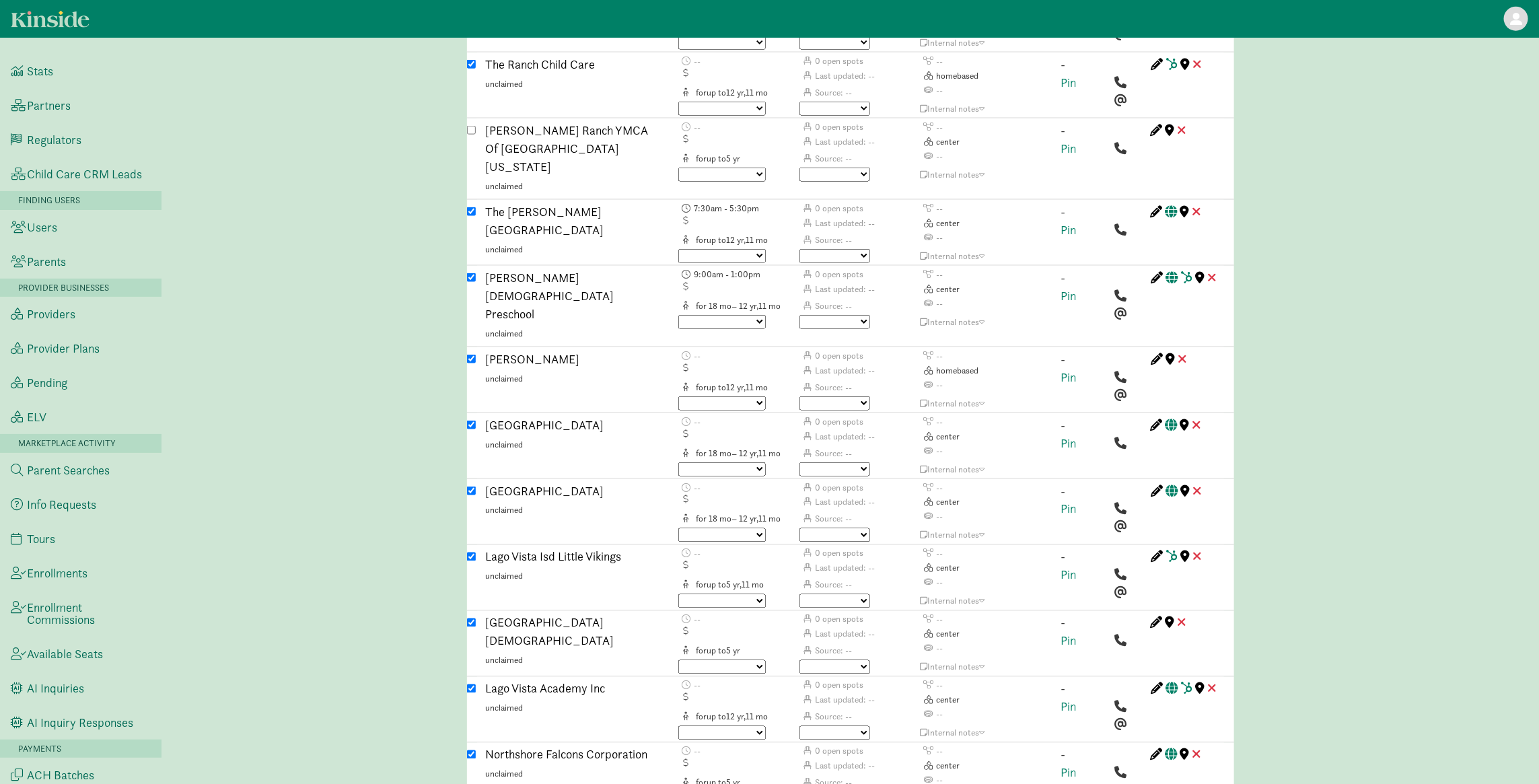
click at [470, 553] on input "checkbox" at bounding box center [472, 557] width 9 height 9
checkbox input "false"
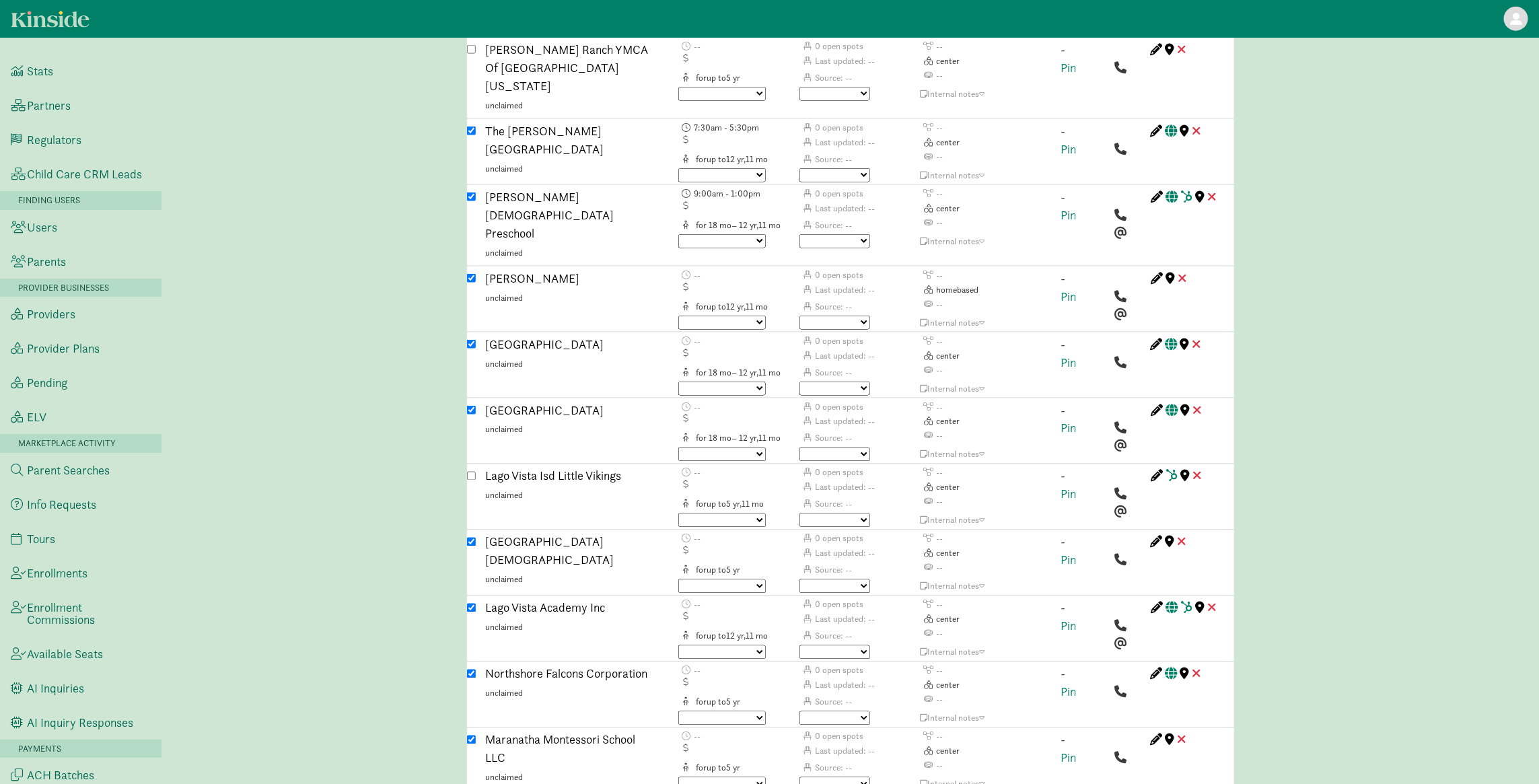
scroll to position [4359, 0]
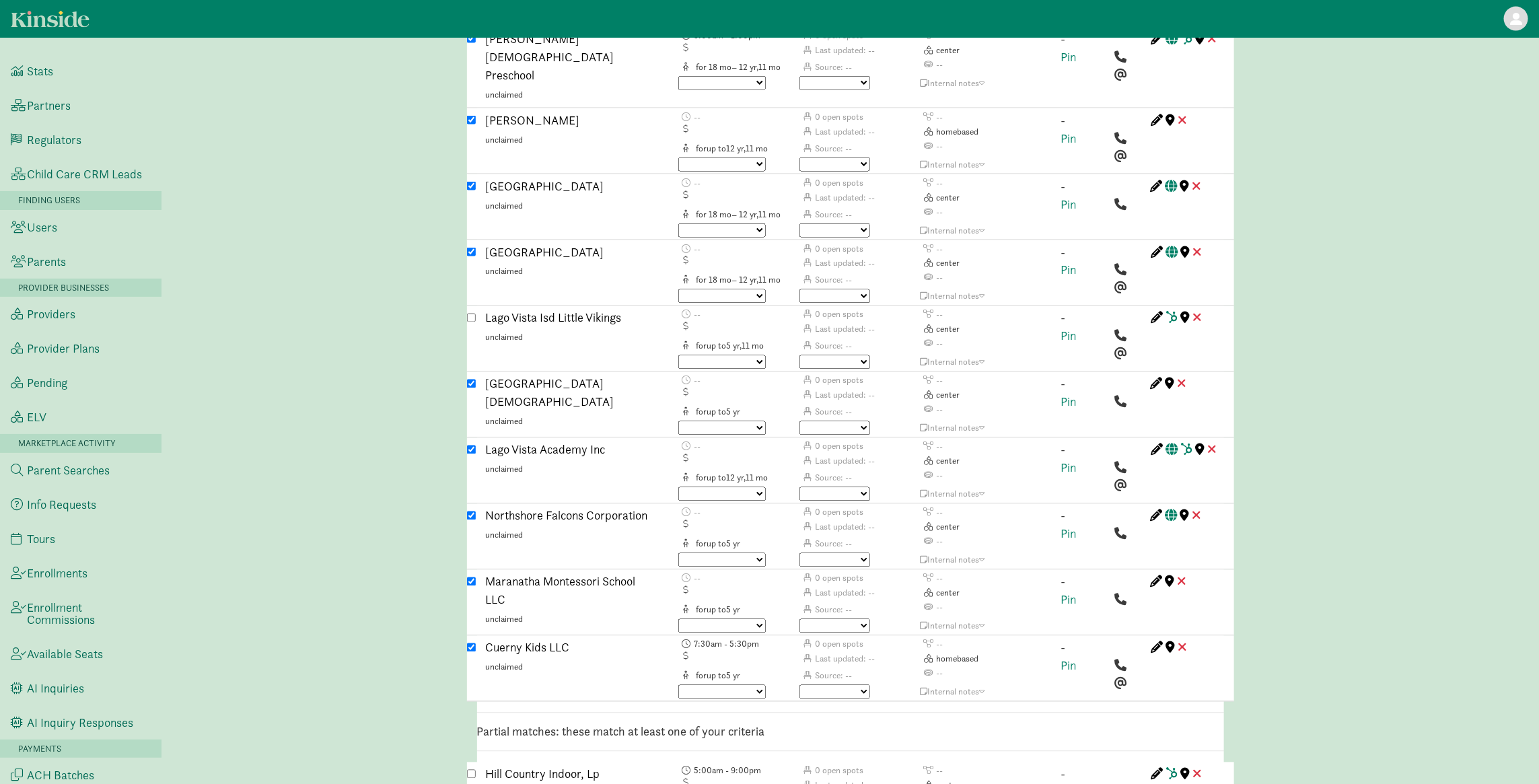
click at [468, 512] on input "checkbox" at bounding box center [472, 516] width 9 height 9
checkbox input "false"
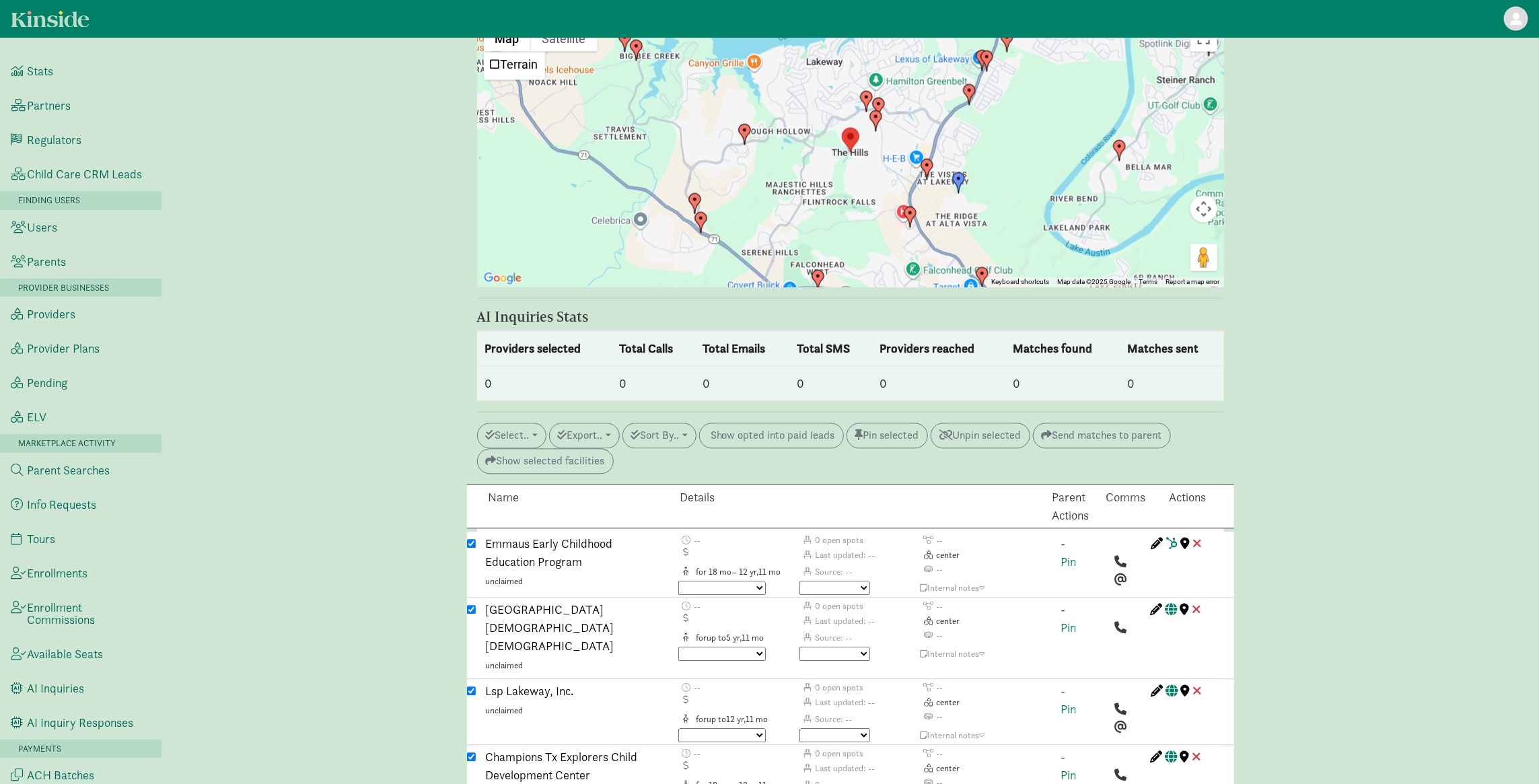
scroll to position [1643, 0]
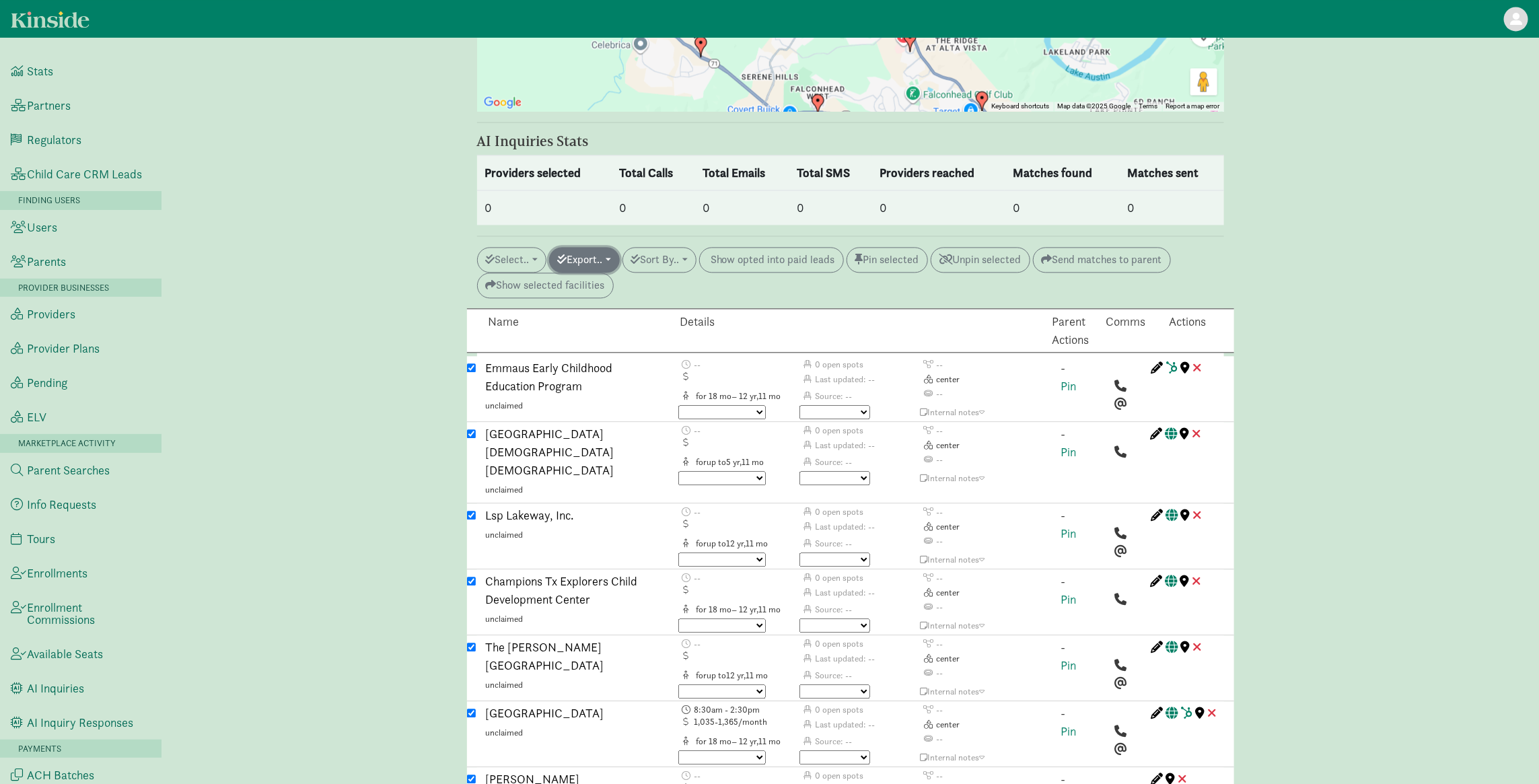
click at [597, 251] on button "Export.." at bounding box center [584, 260] width 71 height 25
click at [608, 329] on link "Initiate AI inquiry" at bounding box center [646, 334] width 192 height 22
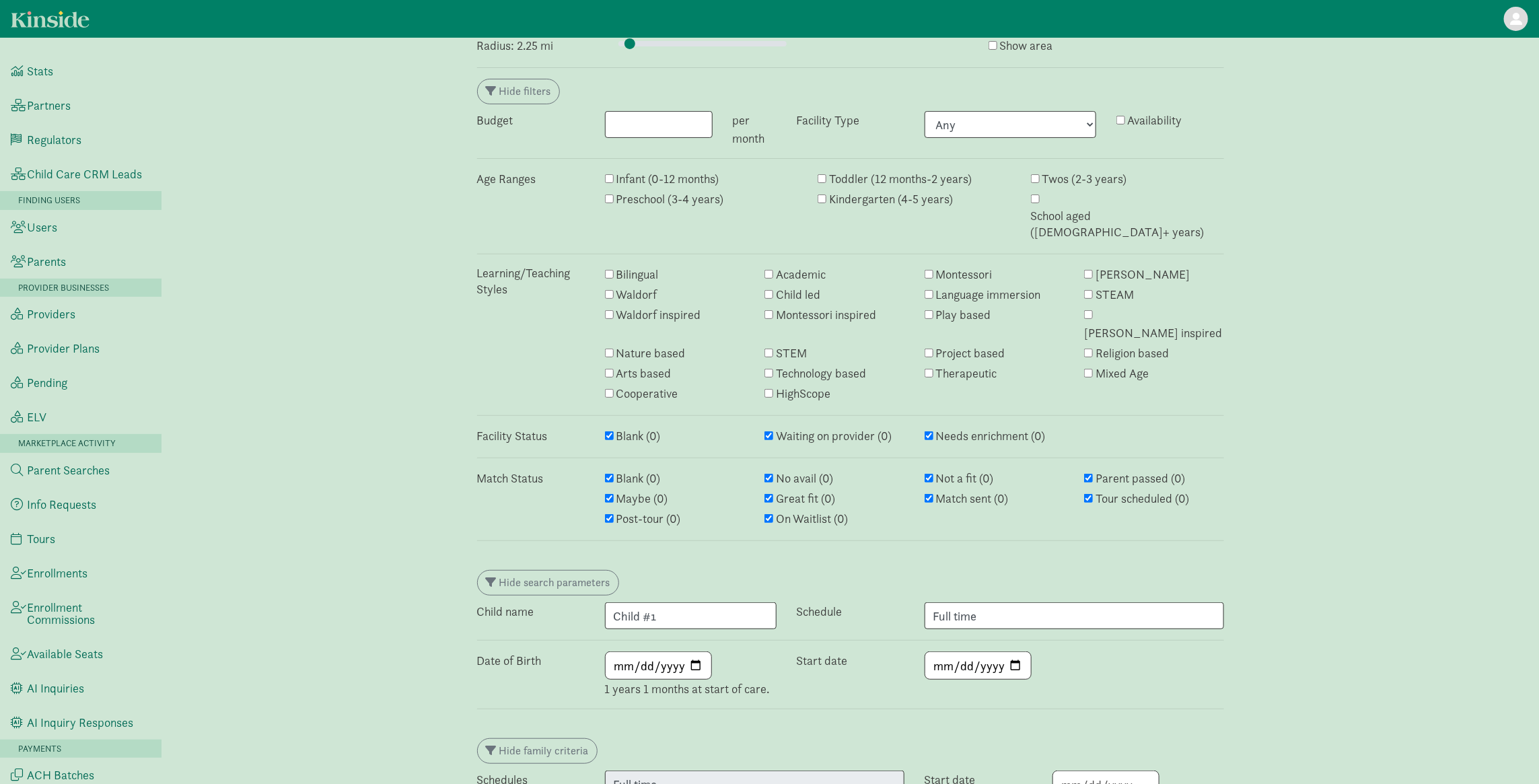
scroll to position [137, 0]
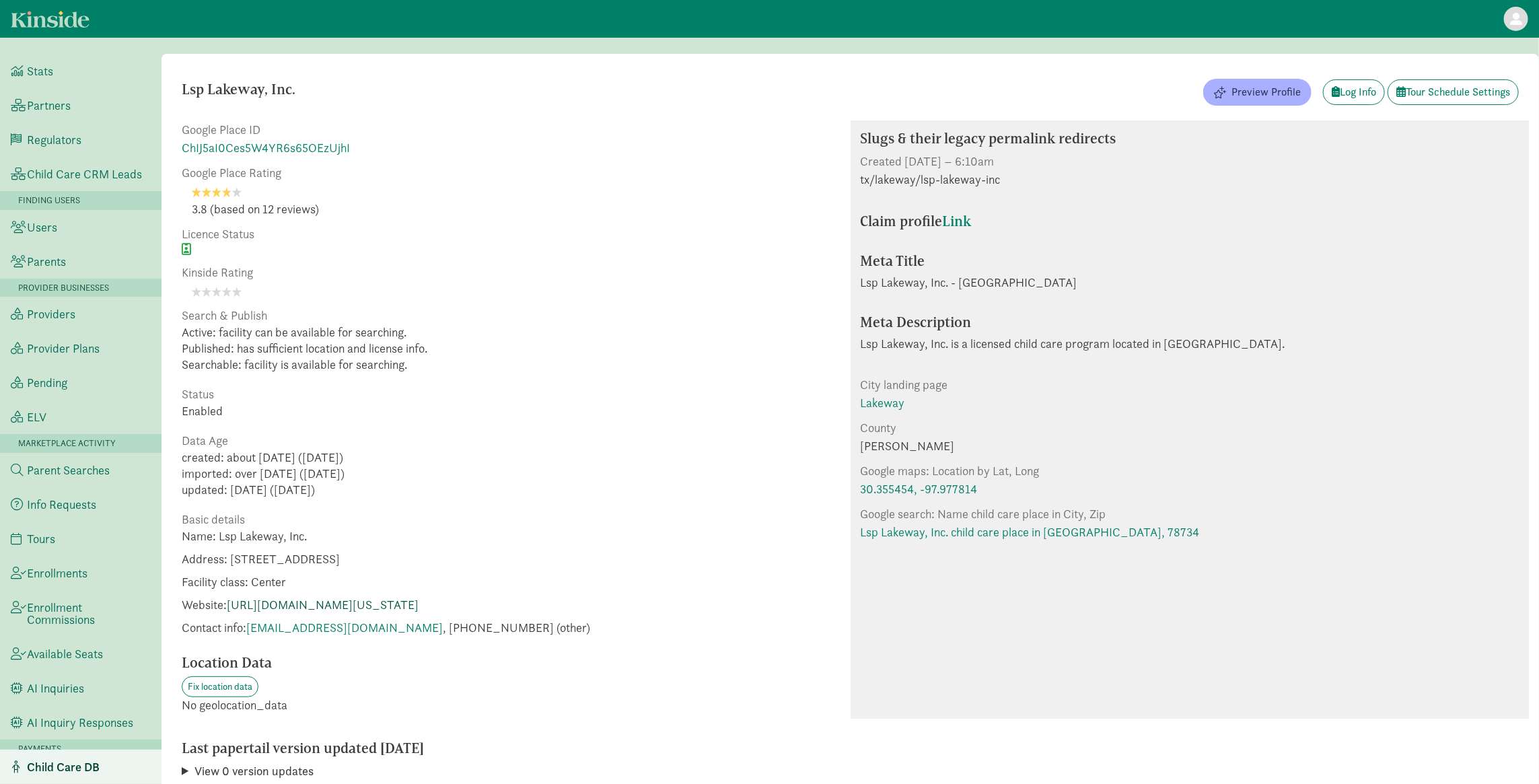
click at [386, 612] on link "https://www.littlesunshine.com/lakeway-texas/?utm_source=Google&utm_medium=Map%…" at bounding box center [322, 604] width 191 height 15
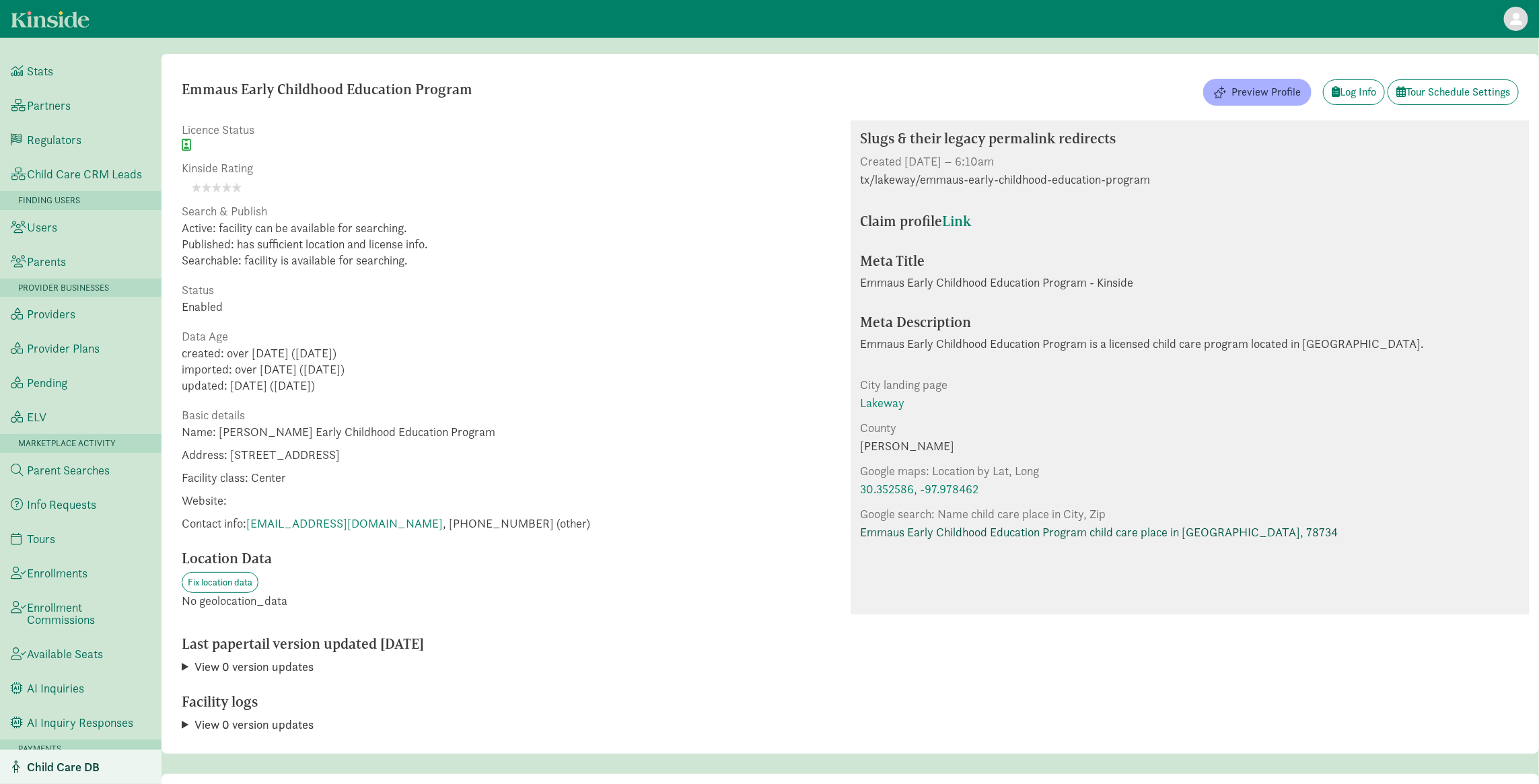
click at [999, 524] on link "Emmaus Early Childhood Education Program child care place in Lakeway, 78734" at bounding box center [1100, 532] width 478 height 18
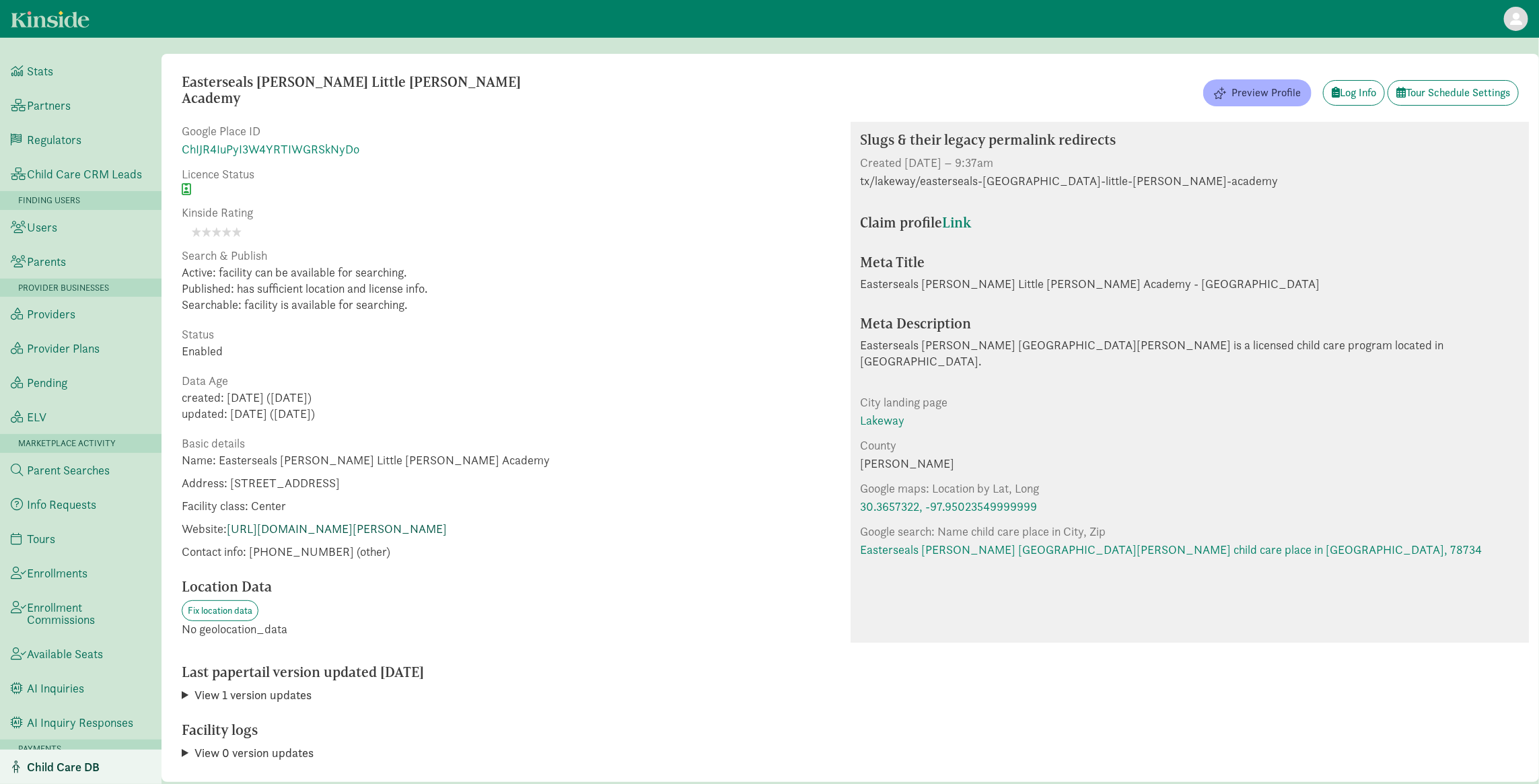
click at [447, 528] on link "[URL][DOMAIN_NAME][PERSON_NAME]" at bounding box center [337, 528] width 221 height 15
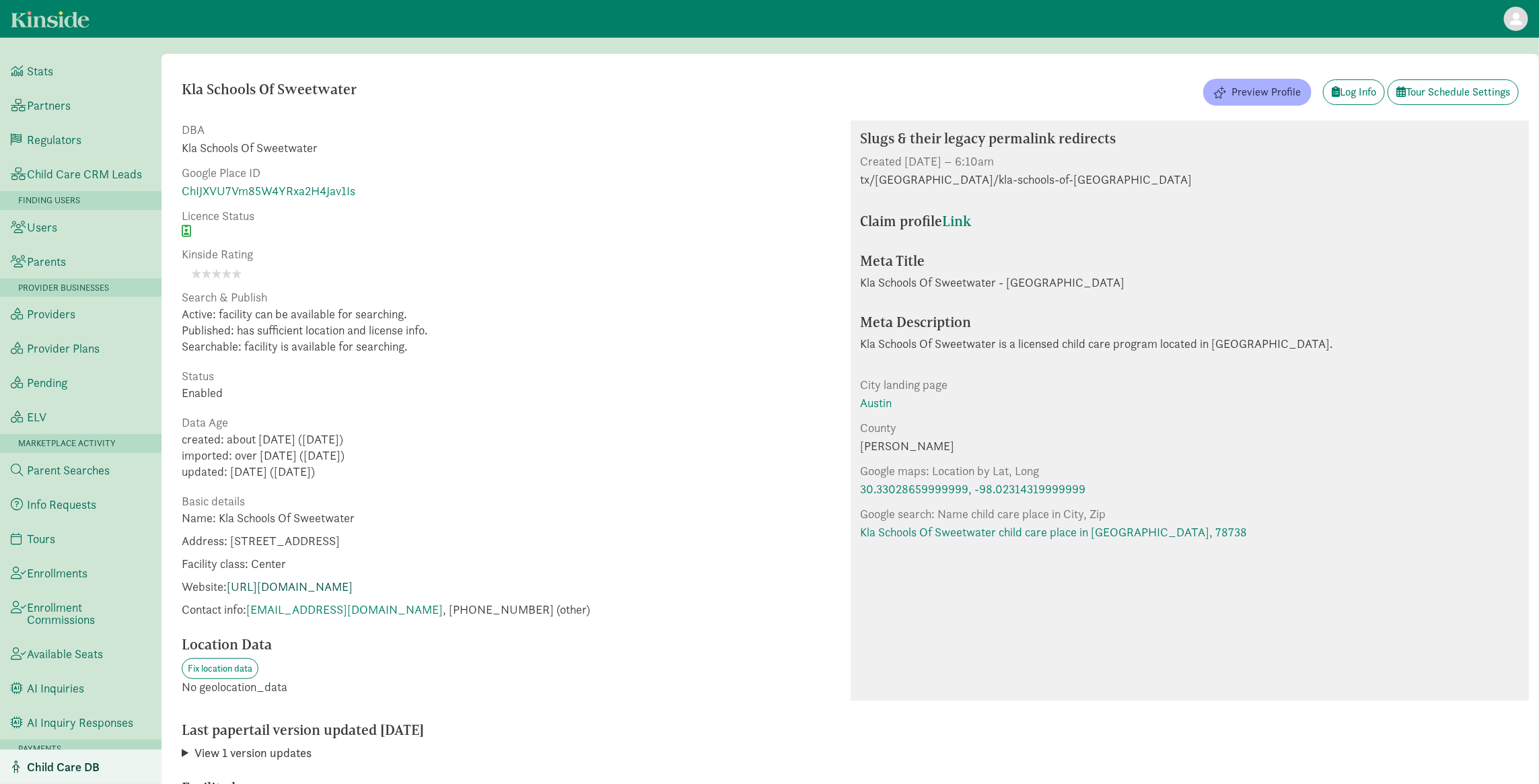
click at [353, 593] on link "https://www.klaschoolssweetwater.com/" at bounding box center [289, 586] width 126 height 15
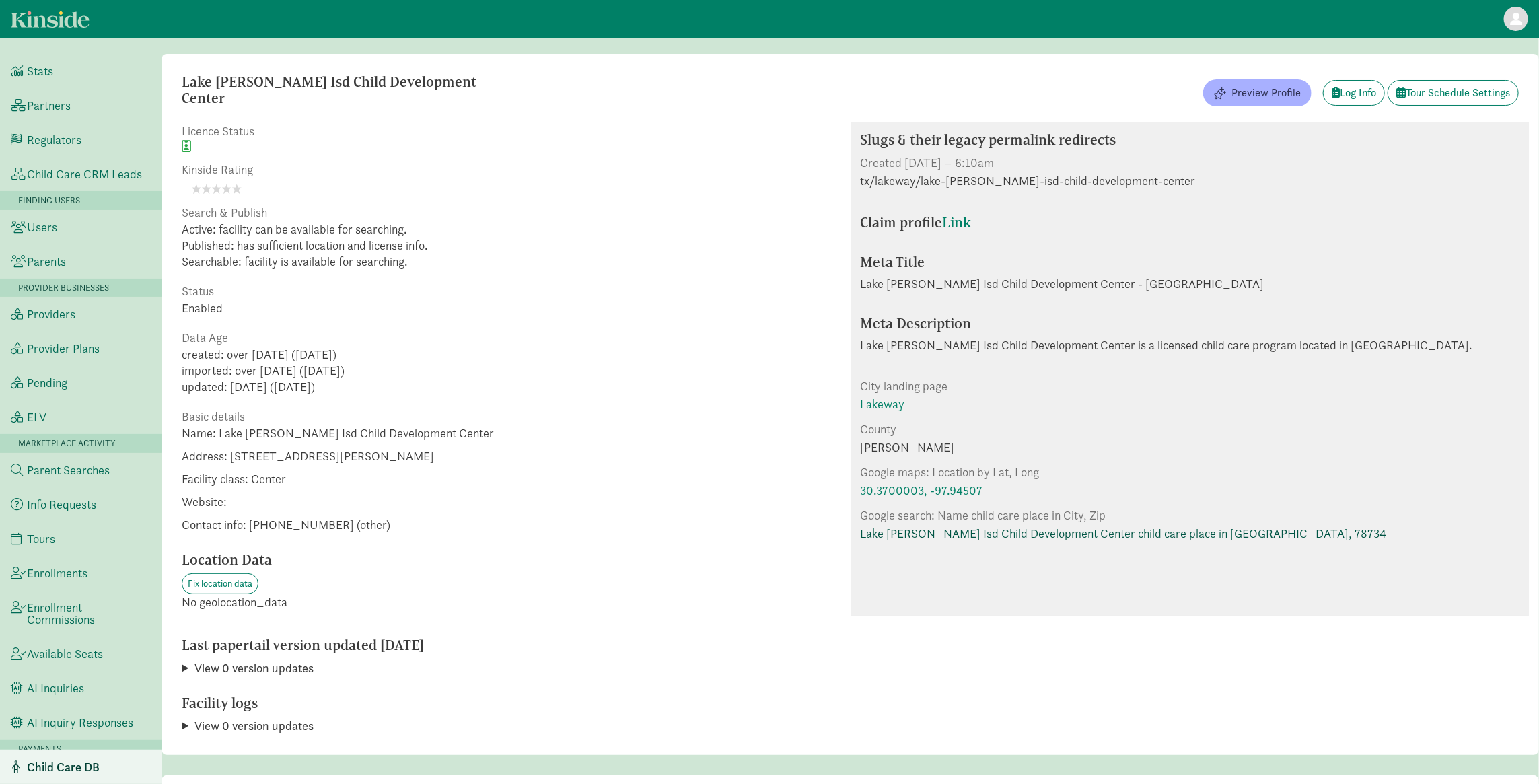
click at [1000, 536] on link "Lake [PERSON_NAME] Isd Child Development Center child care place in [GEOGRAPHIC…" at bounding box center [1124, 534] width 526 height 18
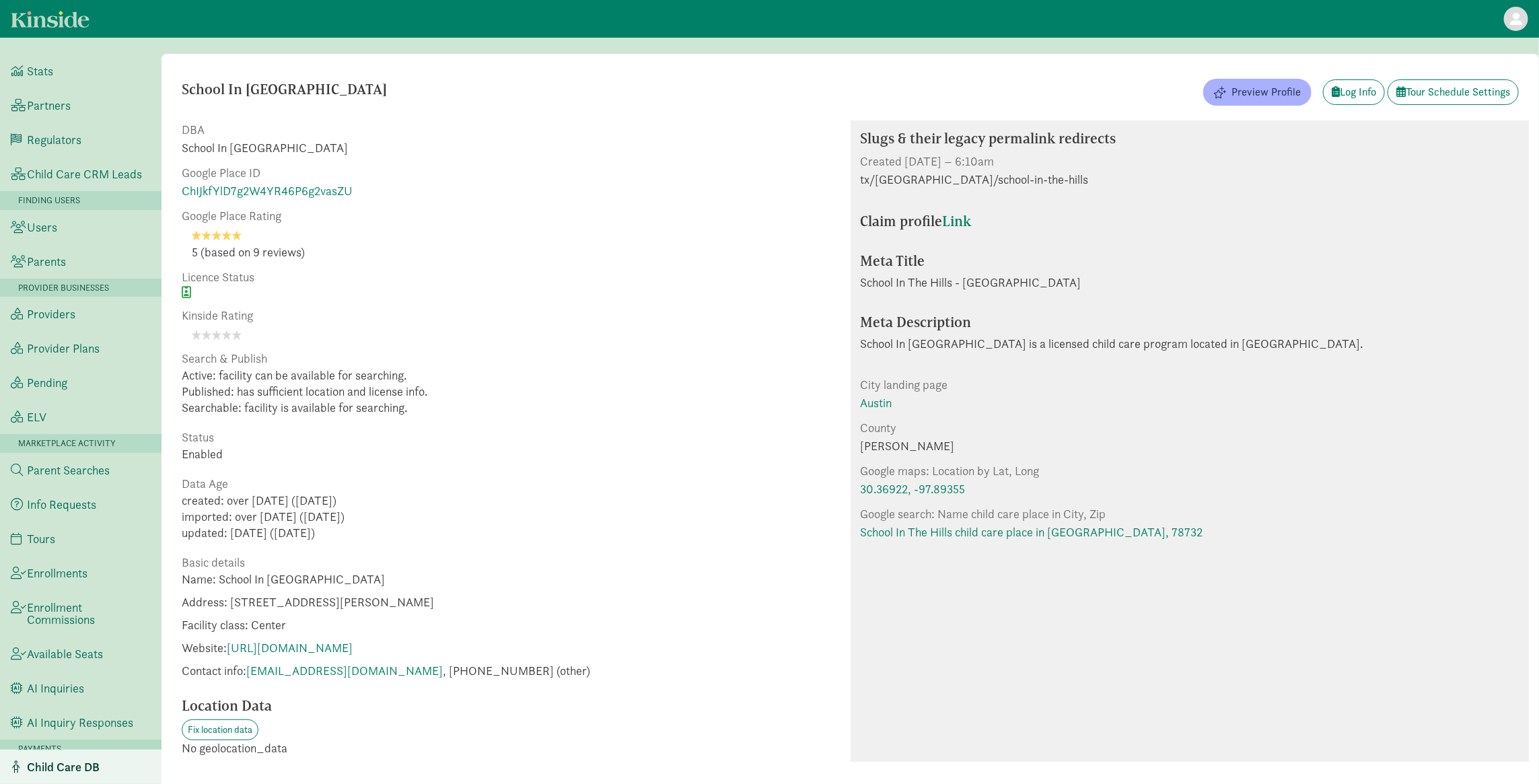
click at [354, 637] on p "Name: School In The Hills Address: [STREET_ADDRESS][PERSON_NAME] Facility class…" at bounding box center [386, 629] width 408 height 114
click at [353, 644] on link "[URL][DOMAIN_NAME]" at bounding box center [289, 647] width 126 height 15
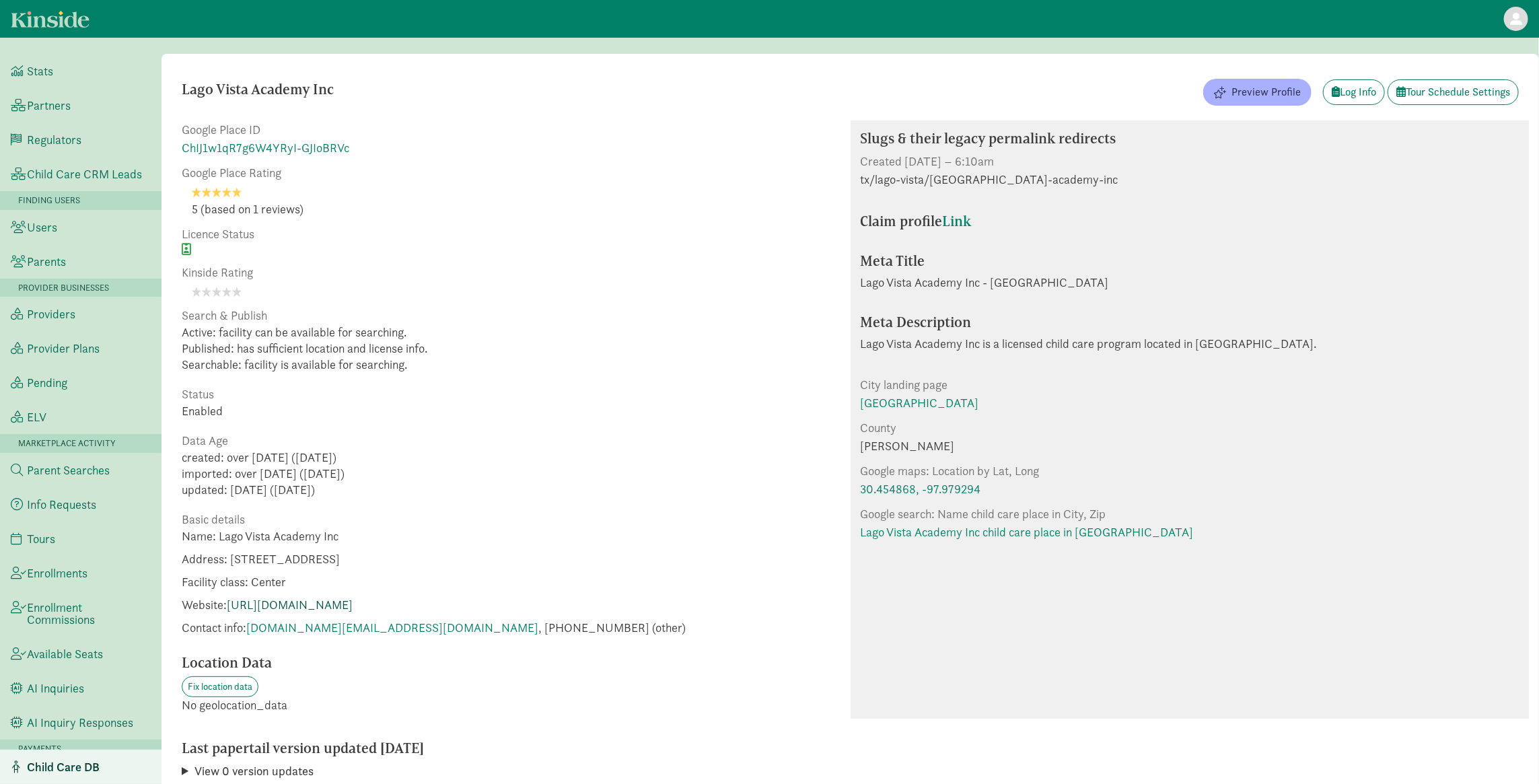
click at [346, 612] on link "[URL][DOMAIN_NAME]" at bounding box center [289, 604] width 126 height 15
